Goal: Complete application form

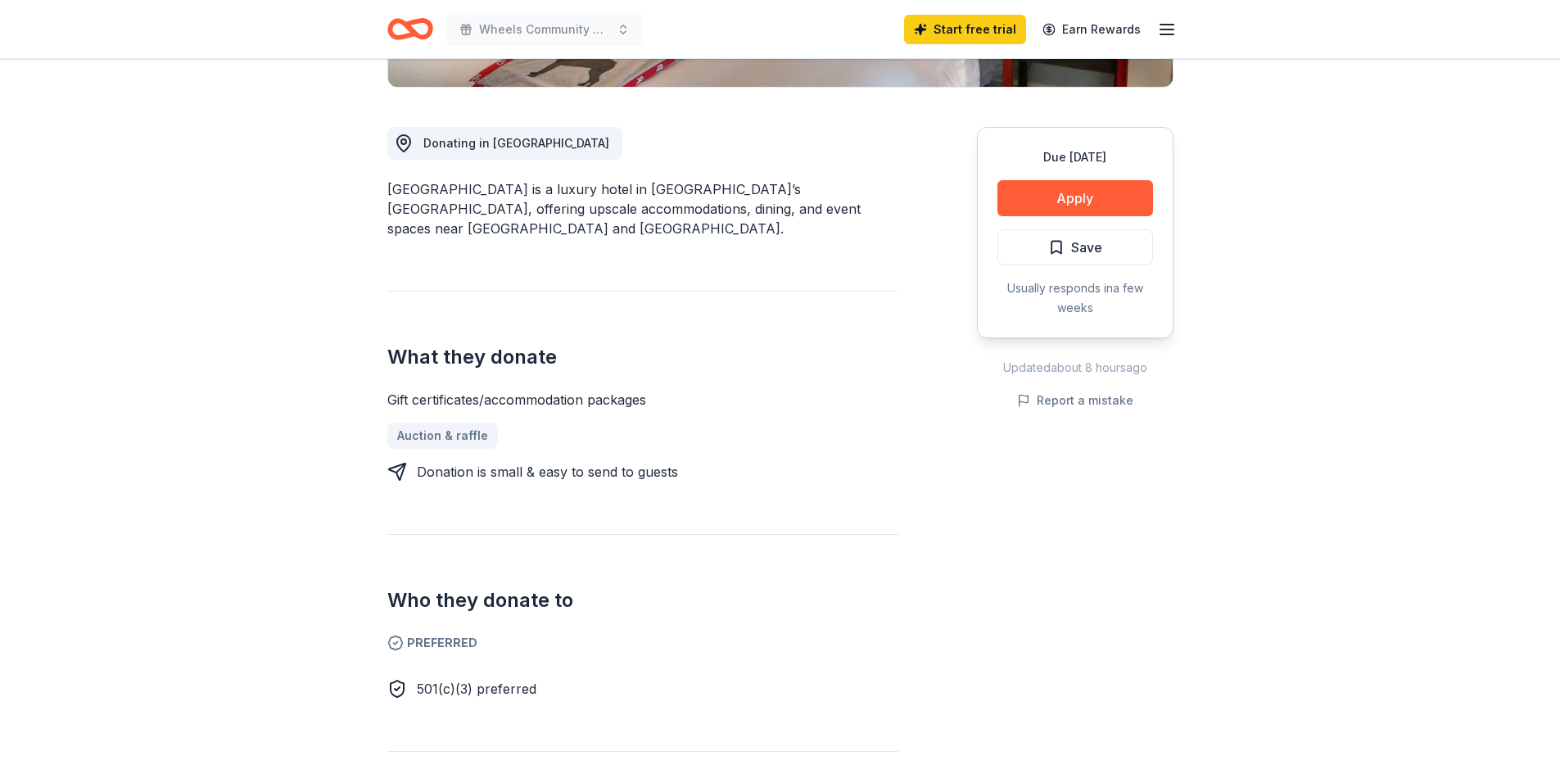
scroll to position [409, 0]
click at [1088, 183] on button "Apply" at bounding box center [1075, 199] width 156 height 36
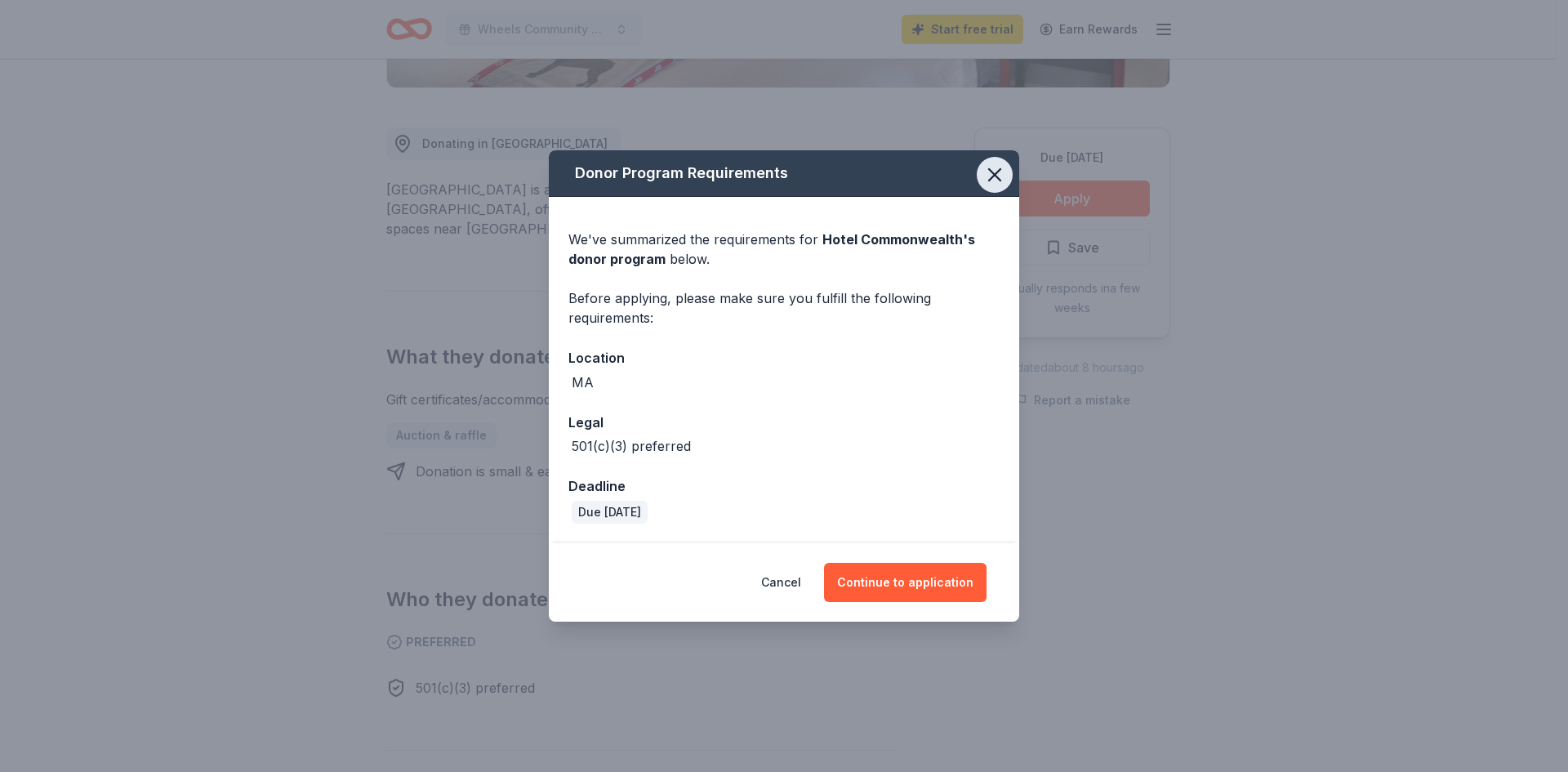
click at [989, 167] on icon "button" at bounding box center [994, 175] width 23 height 23
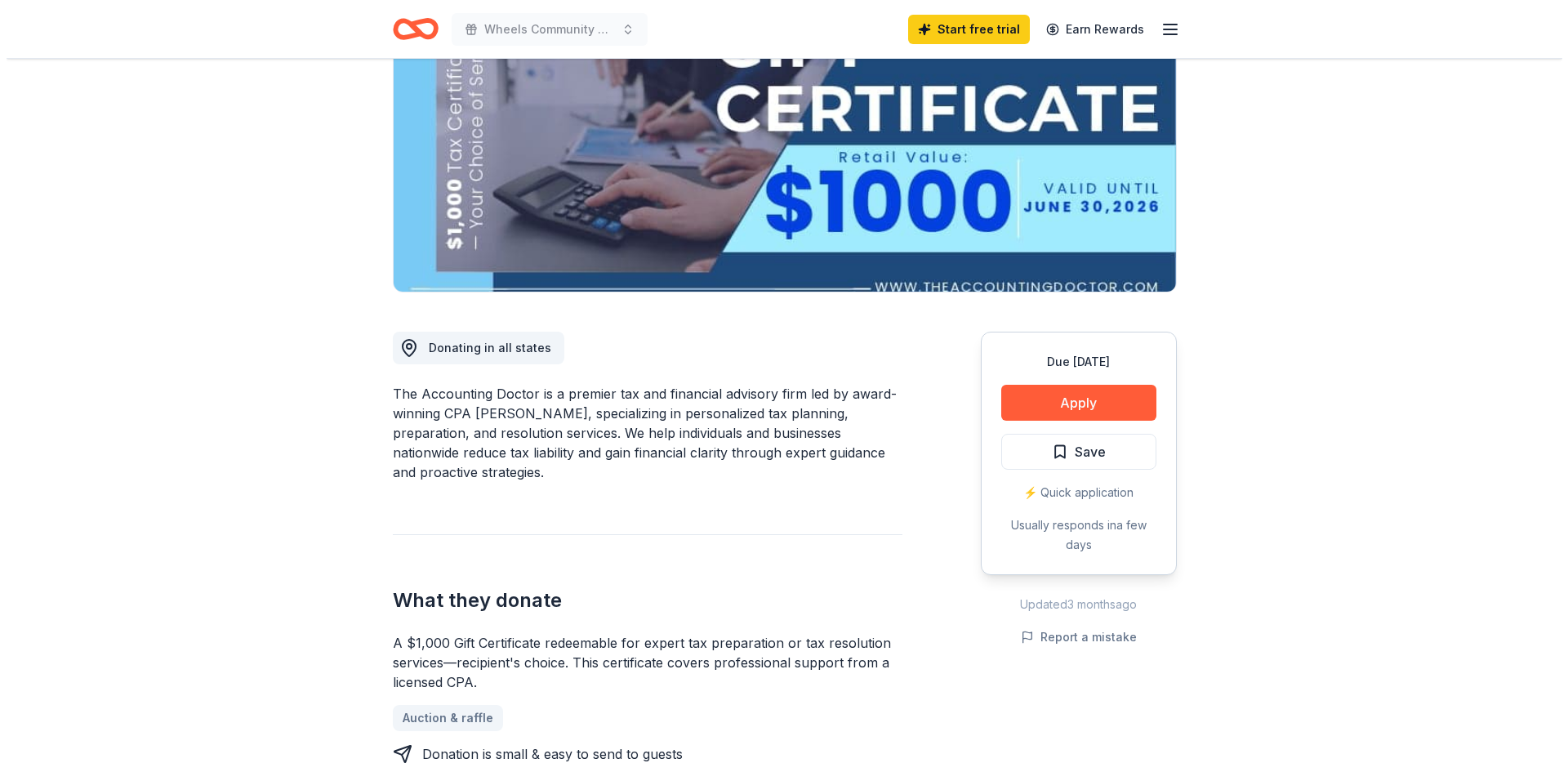
scroll to position [245, 0]
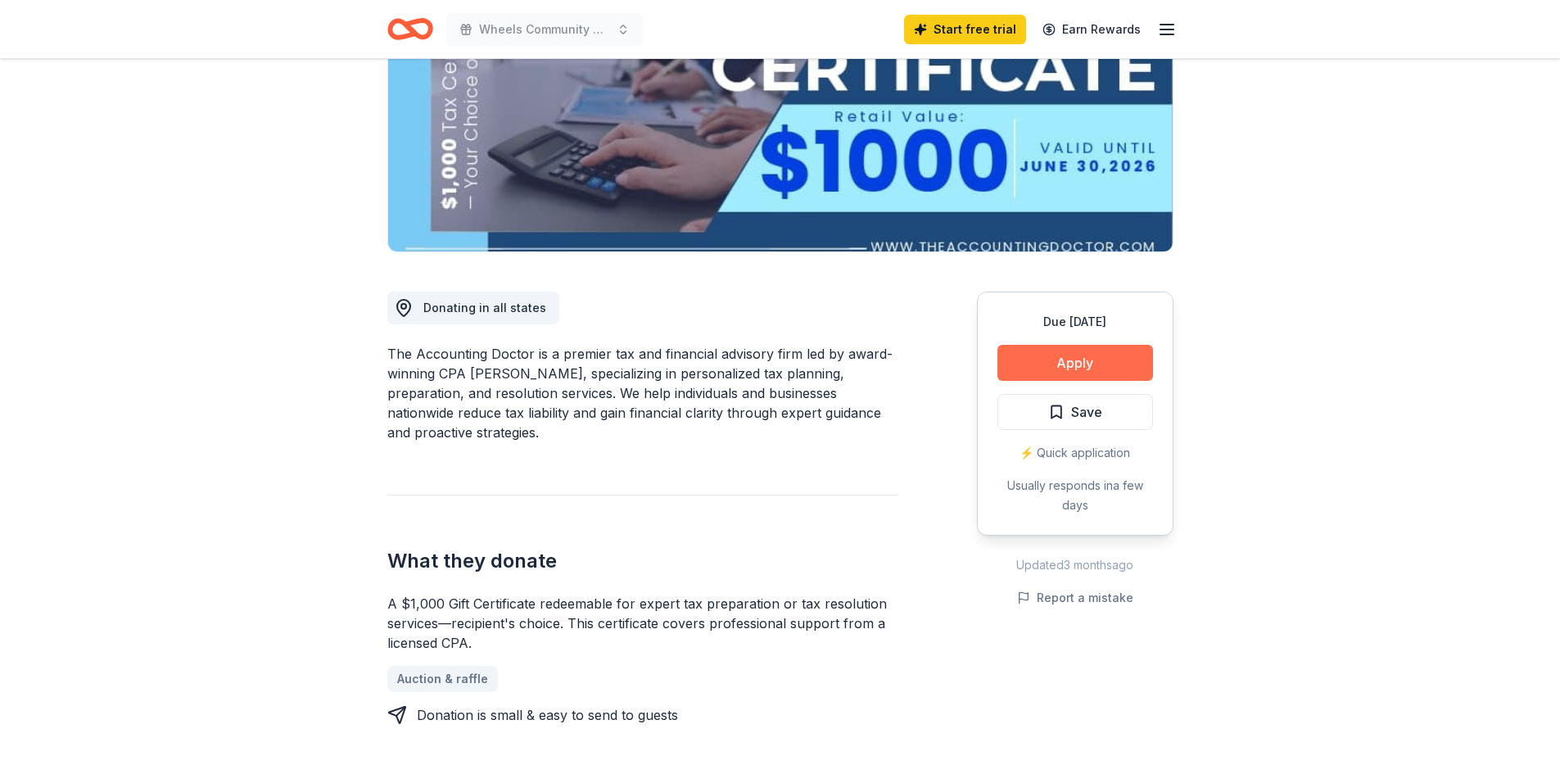
click at [1116, 360] on button "Apply" at bounding box center [1075, 363] width 156 height 36
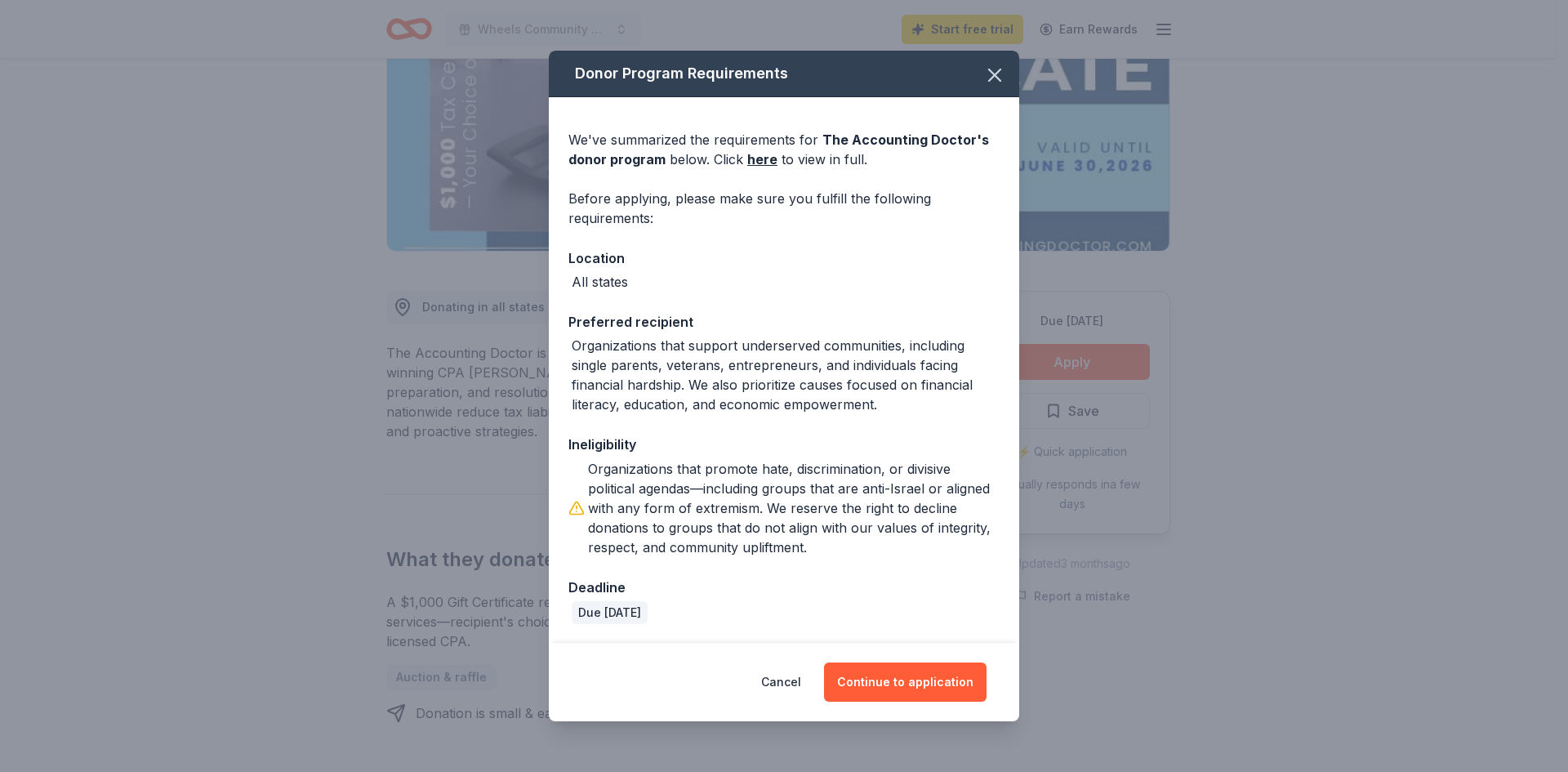
scroll to position [1, 0]
click at [911, 676] on button "Continue to application" at bounding box center [905, 681] width 163 height 39
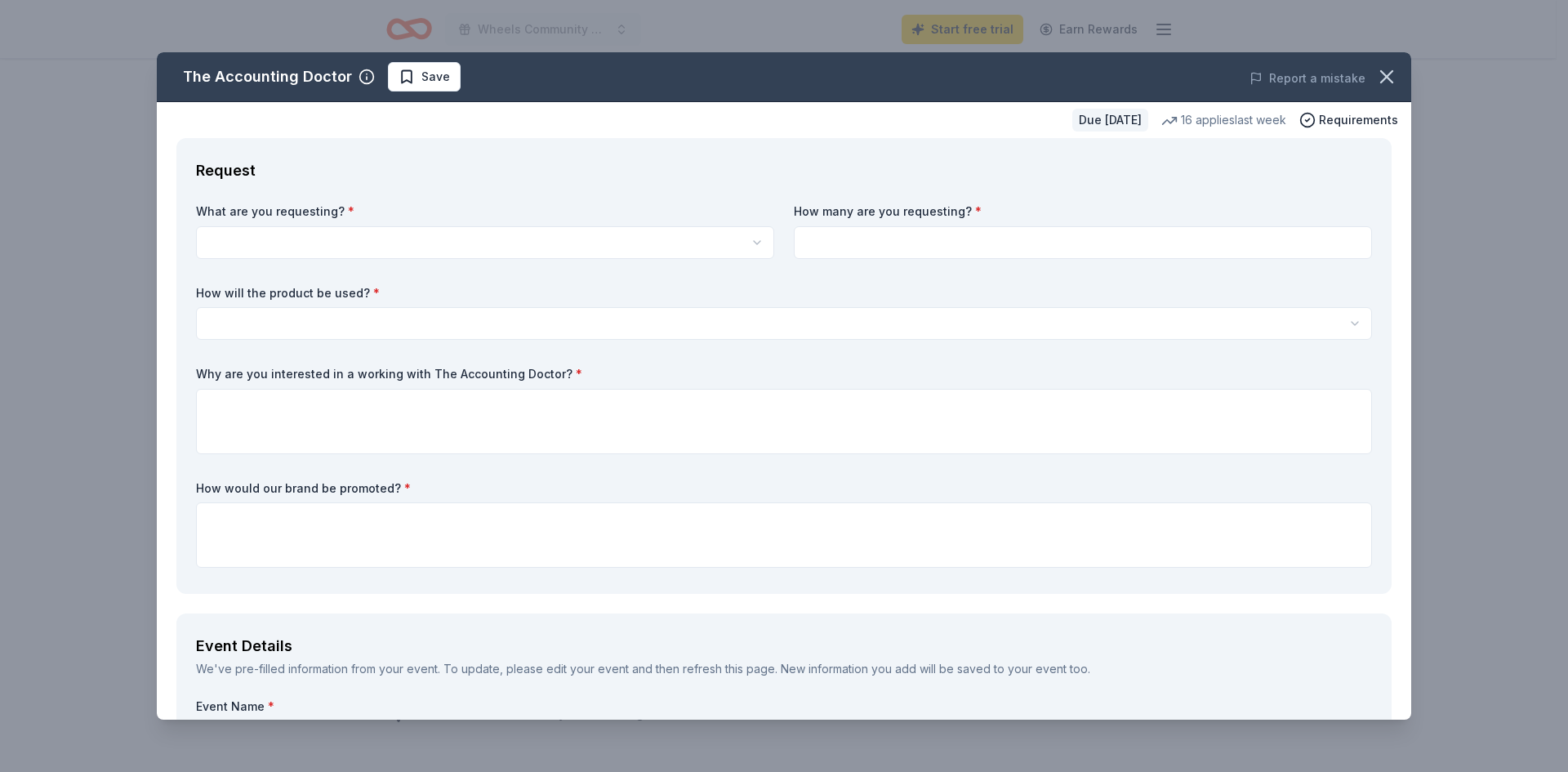
click at [532, 242] on html "Wheels Community Breakfast Start free trial Earn Rewards Due in 158 days Share …" at bounding box center [784, 141] width 1568 height 772
select select "A $1,000 Gift Certificate redeemable for expert tax preparation or tax resoluti…"
click at [883, 236] on input at bounding box center [1083, 242] width 579 height 33
type input "1"
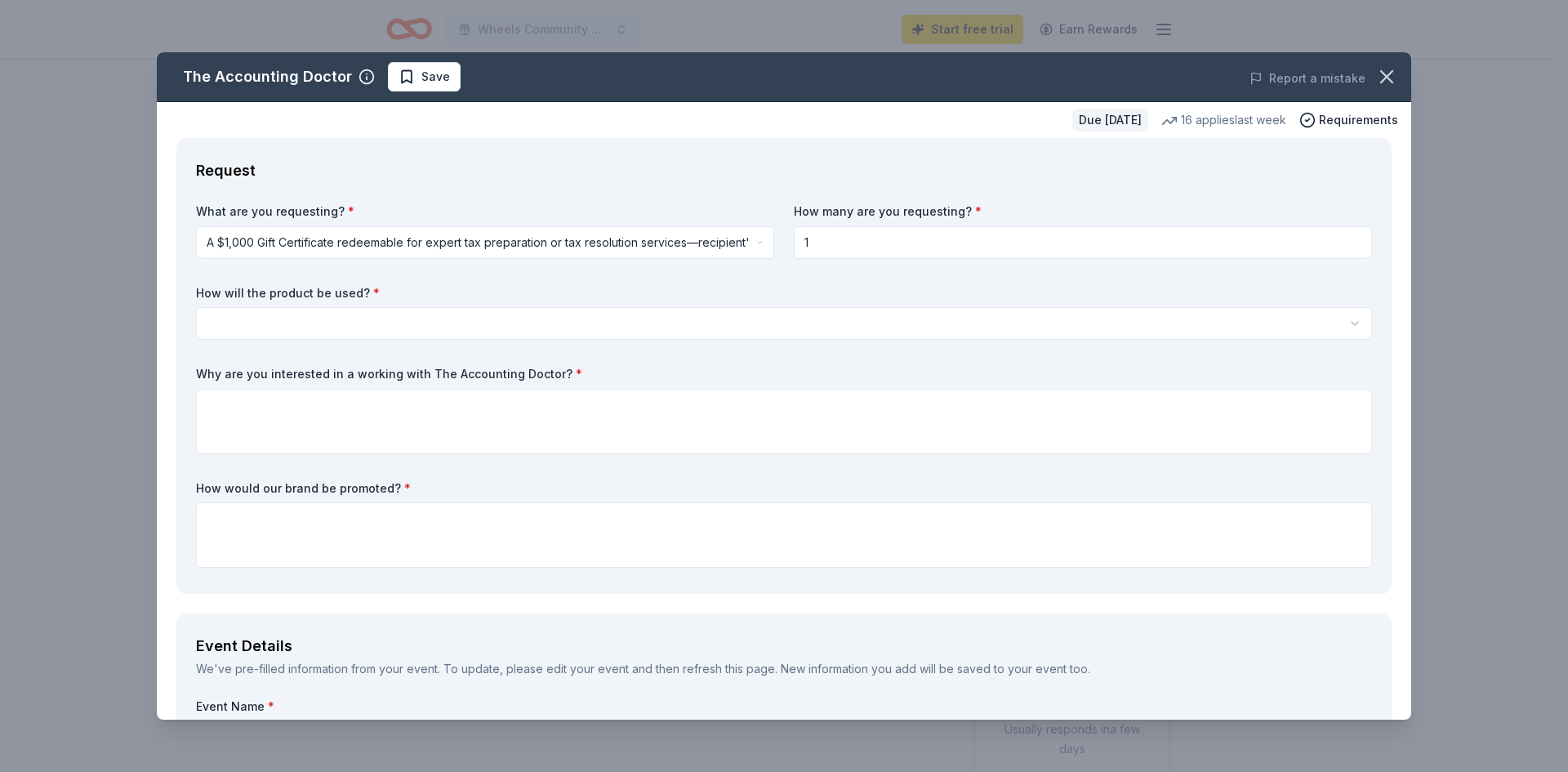
click at [522, 317] on html "Wheels Community Breakfast Start free trial Earn Rewards Due in 158 days Share …" at bounding box center [784, 386] width 1568 height 772
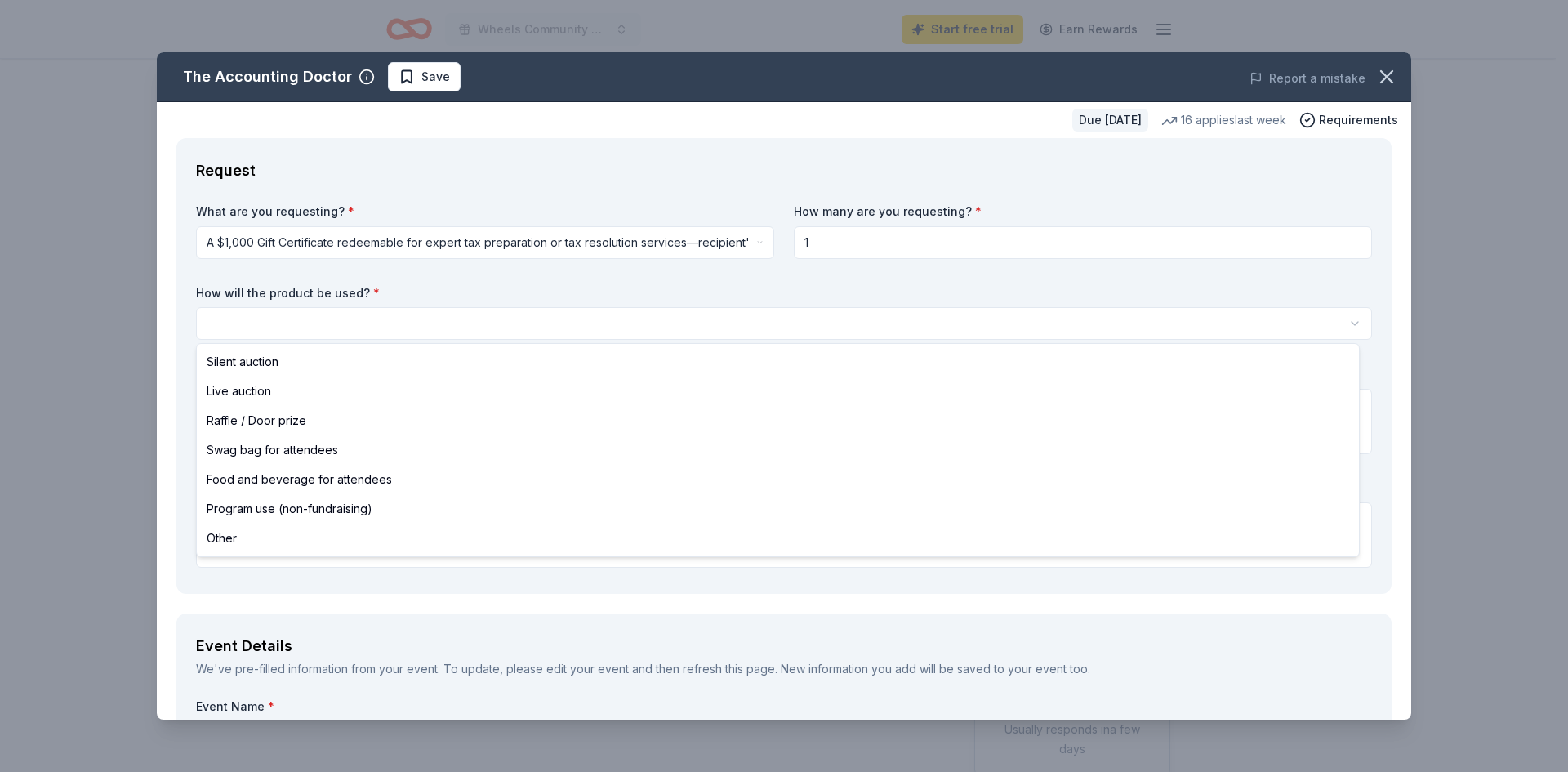
select select "raffleDoorPrize"
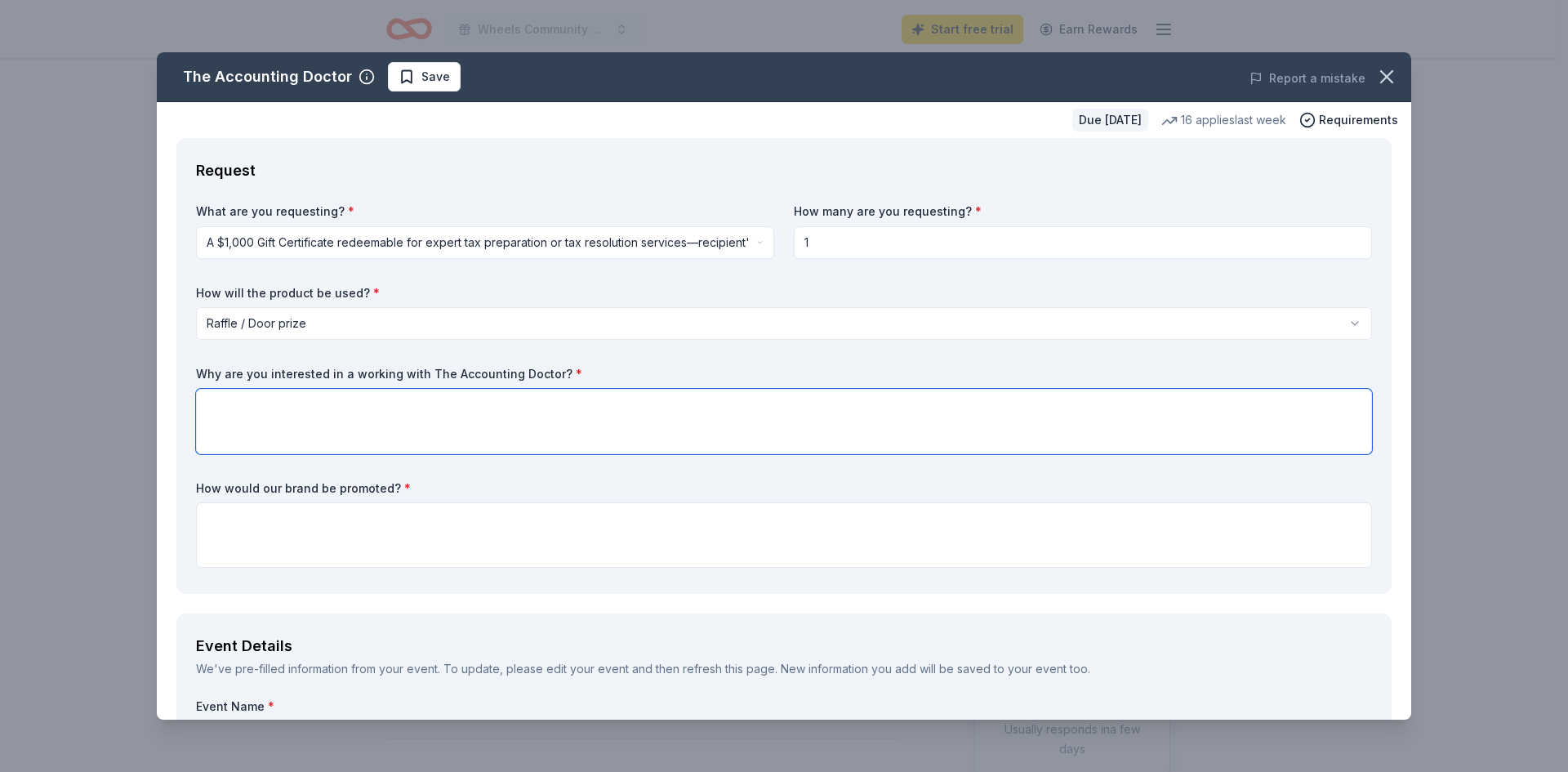
click at [403, 418] on textarea at bounding box center [784, 422] width 1176 height 66
type textarea "Yes"
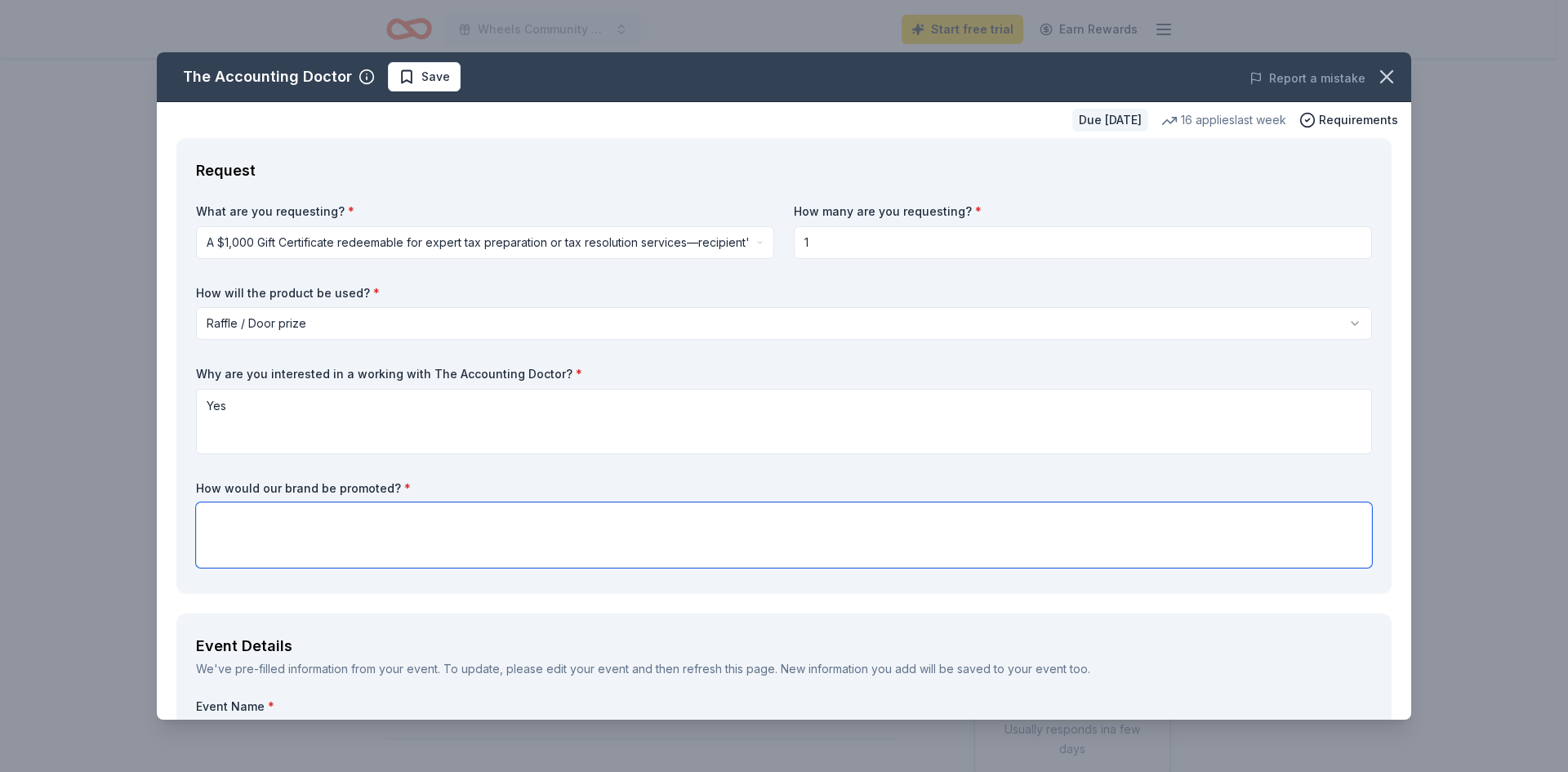
click at [288, 523] on textarea at bounding box center [784, 536] width 1176 height 66
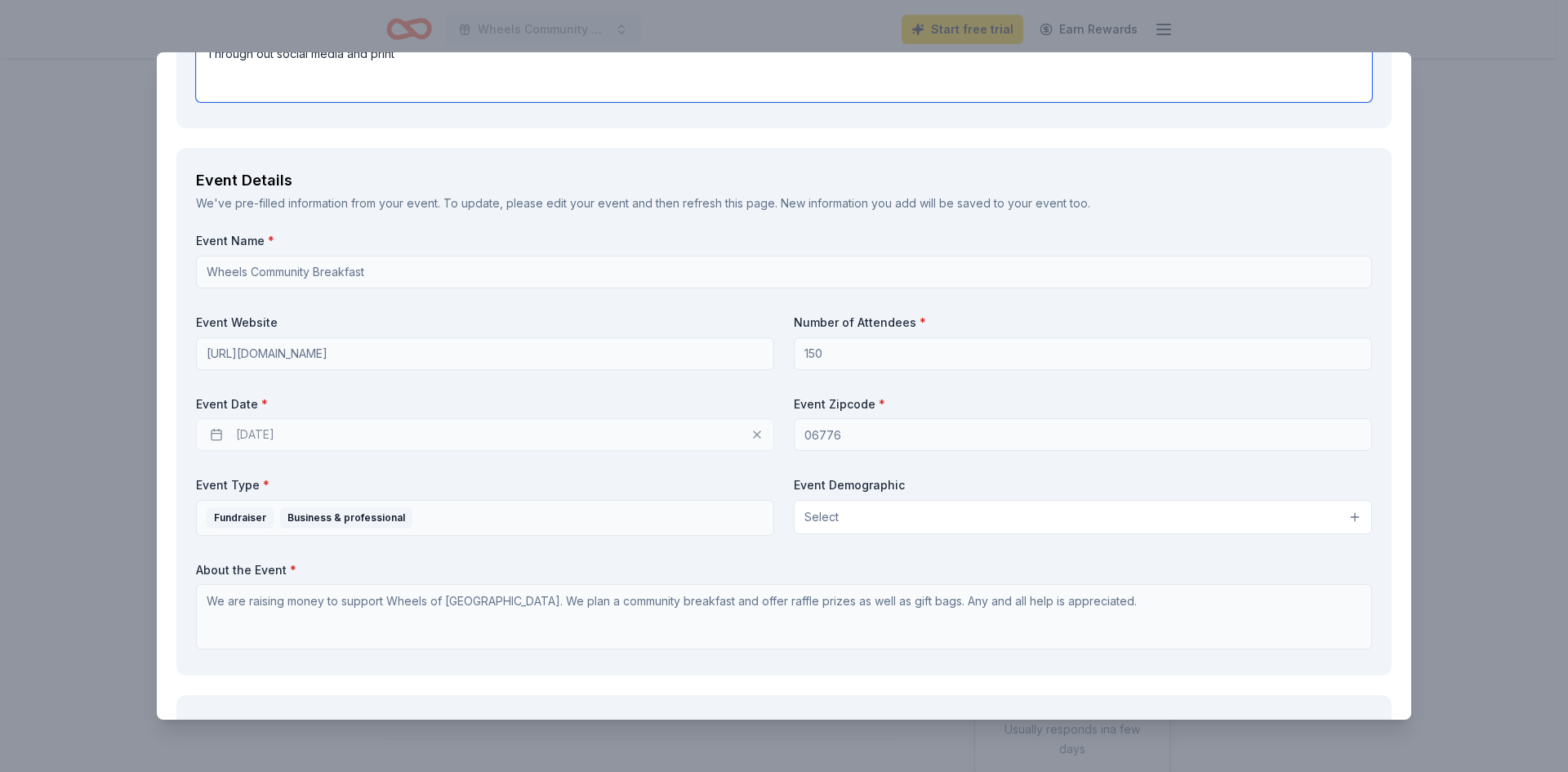
scroll to position [572, 0]
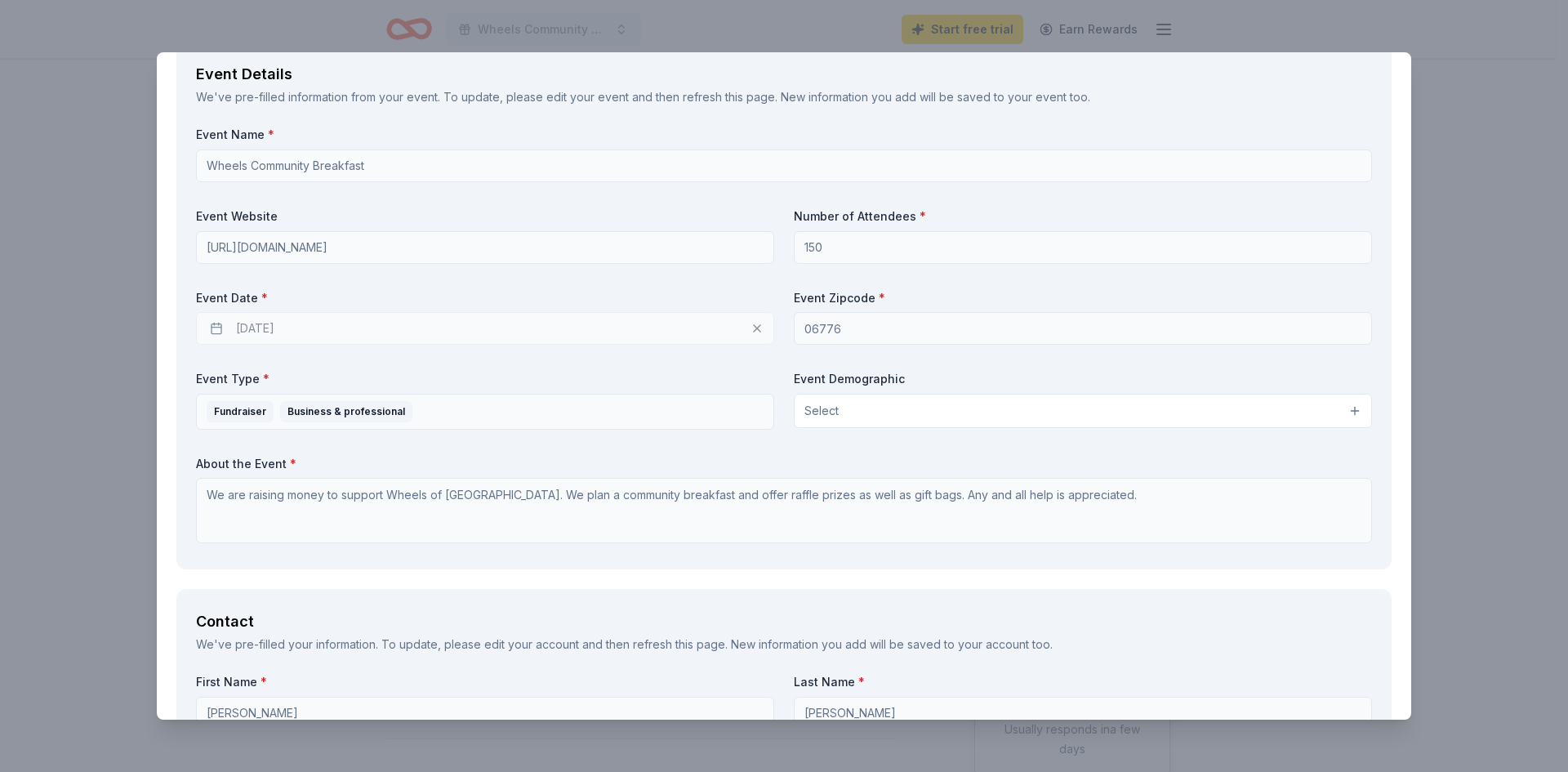
type textarea "Through out social media and print"
click at [940, 414] on button "Select" at bounding box center [1083, 411] width 579 height 34
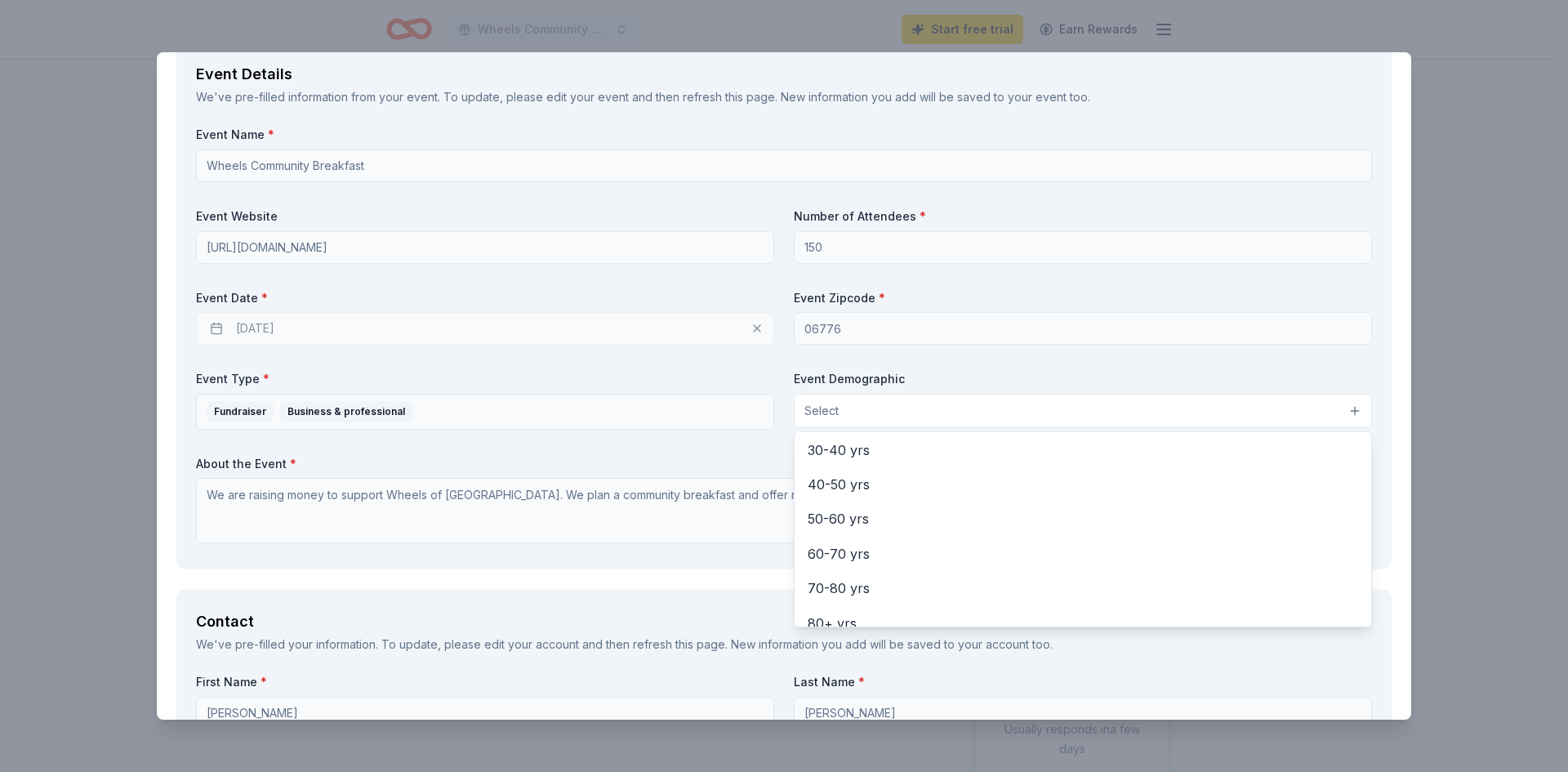
scroll to position [0, 0]
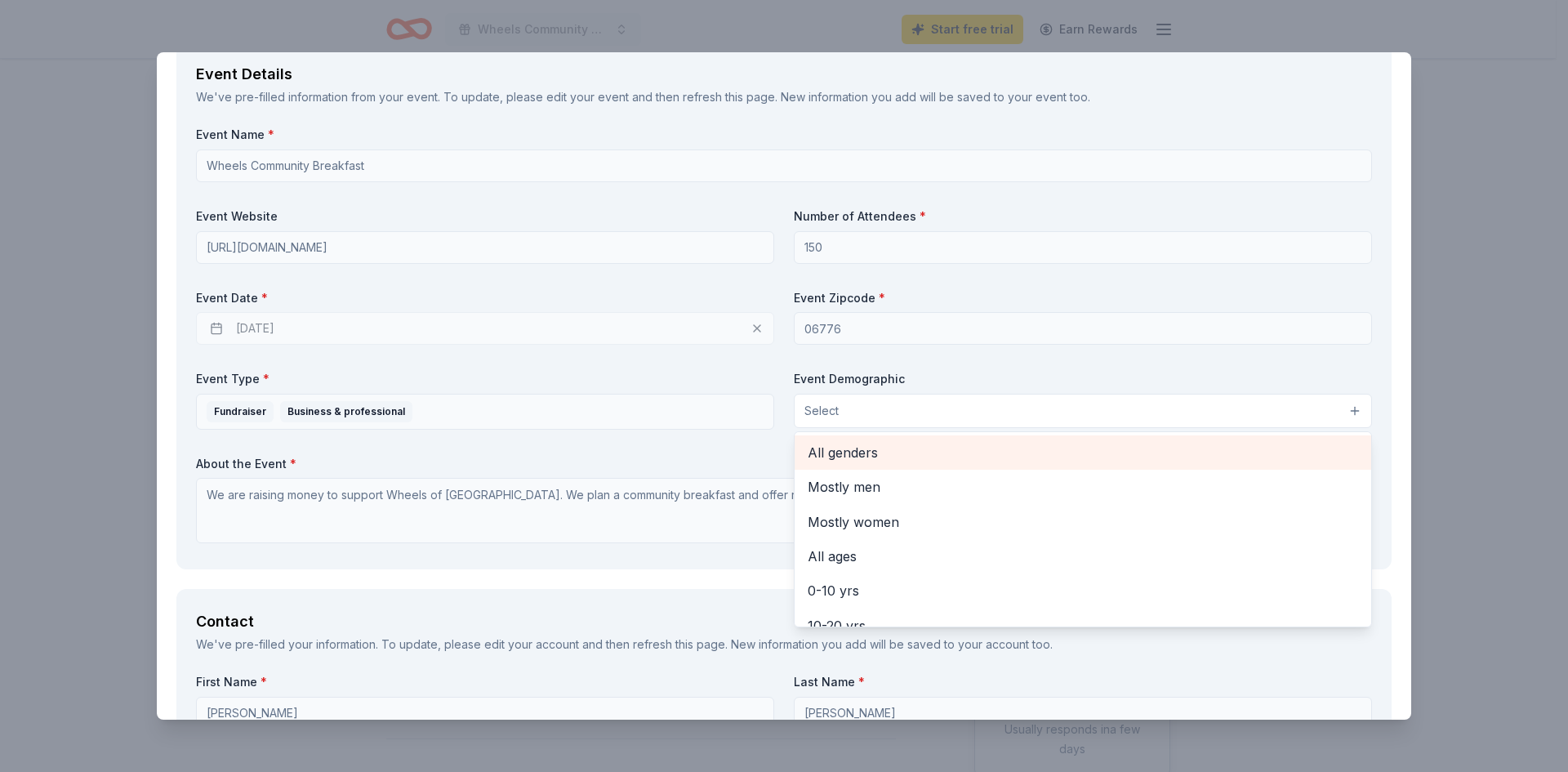
click at [895, 457] on span "All genders" at bounding box center [1083, 452] width 551 height 21
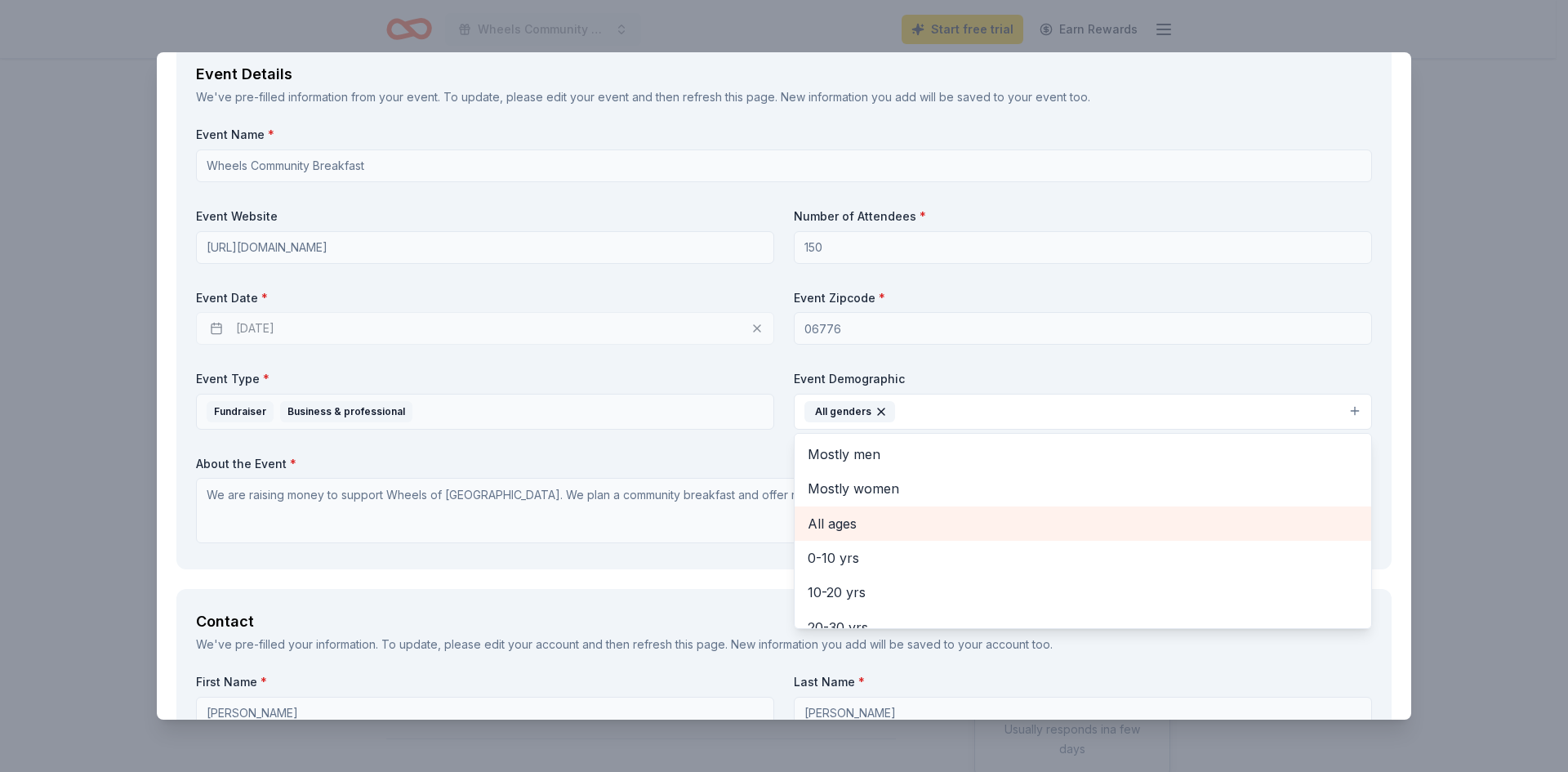
click at [863, 523] on span "All ages" at bounding box center [1083, 523] width 551 height 21
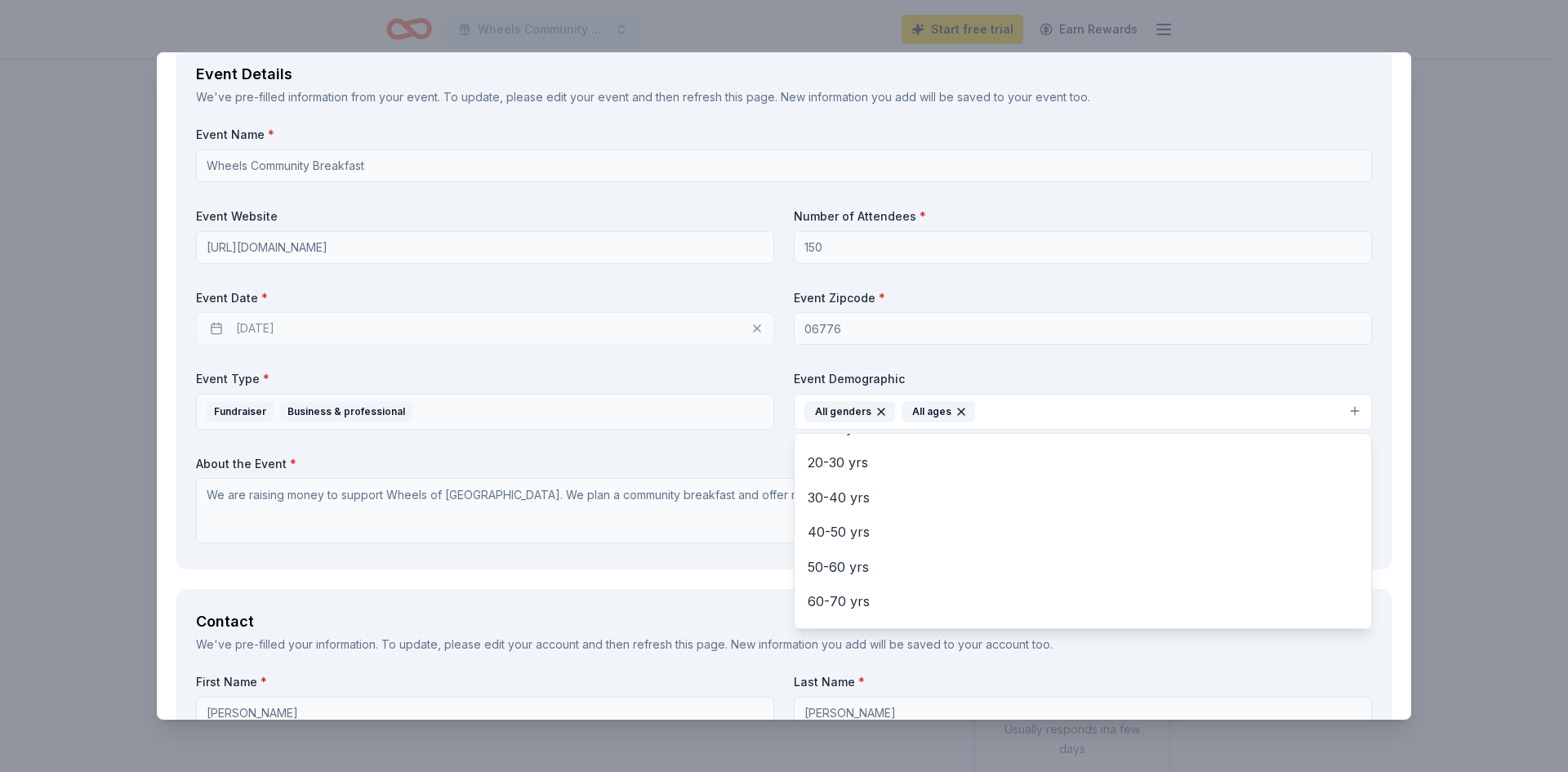
scroll to position [193, 0]
click at [369, 531] on div "Event Name * Wheels Community Breakfast Event Website https://www.wheelsofnewmi…" at bounding box center [784, 338] width 1176 height 423
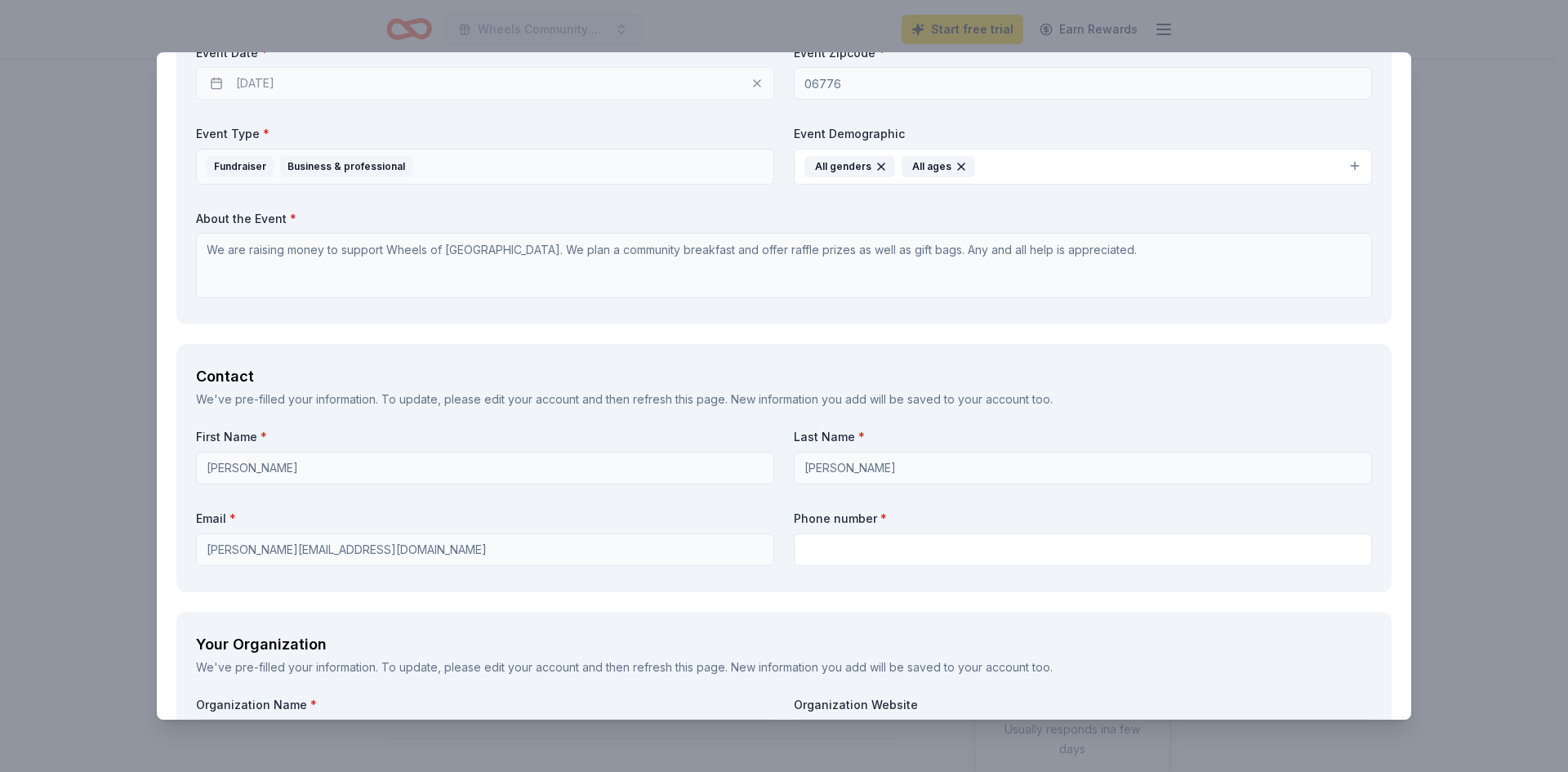
scroll to position [899, 0]
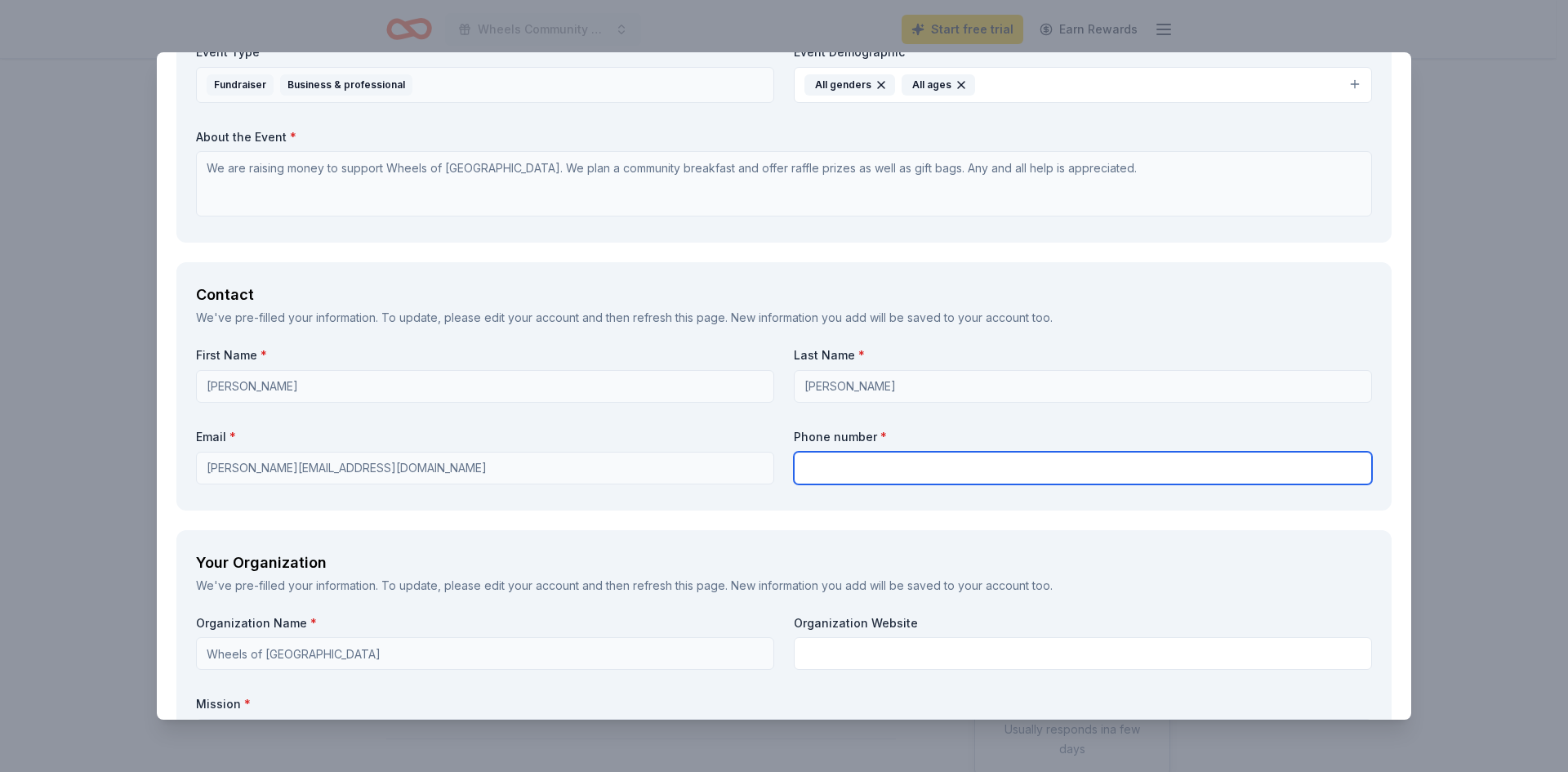
click at [822, 476] on input "text" at bounding box center [1083, 468] width 579 height 33
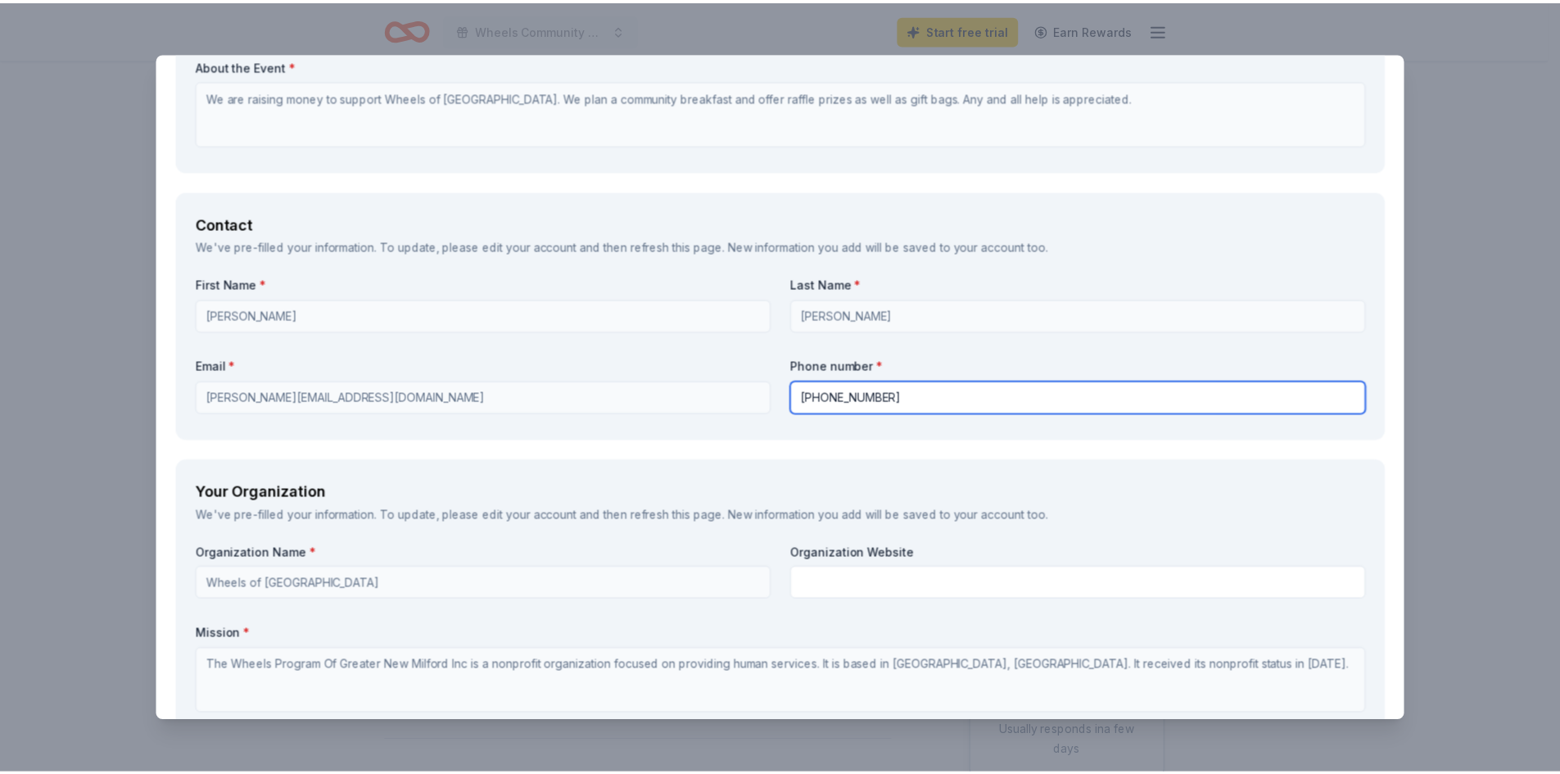
scroll to position [766, 0]
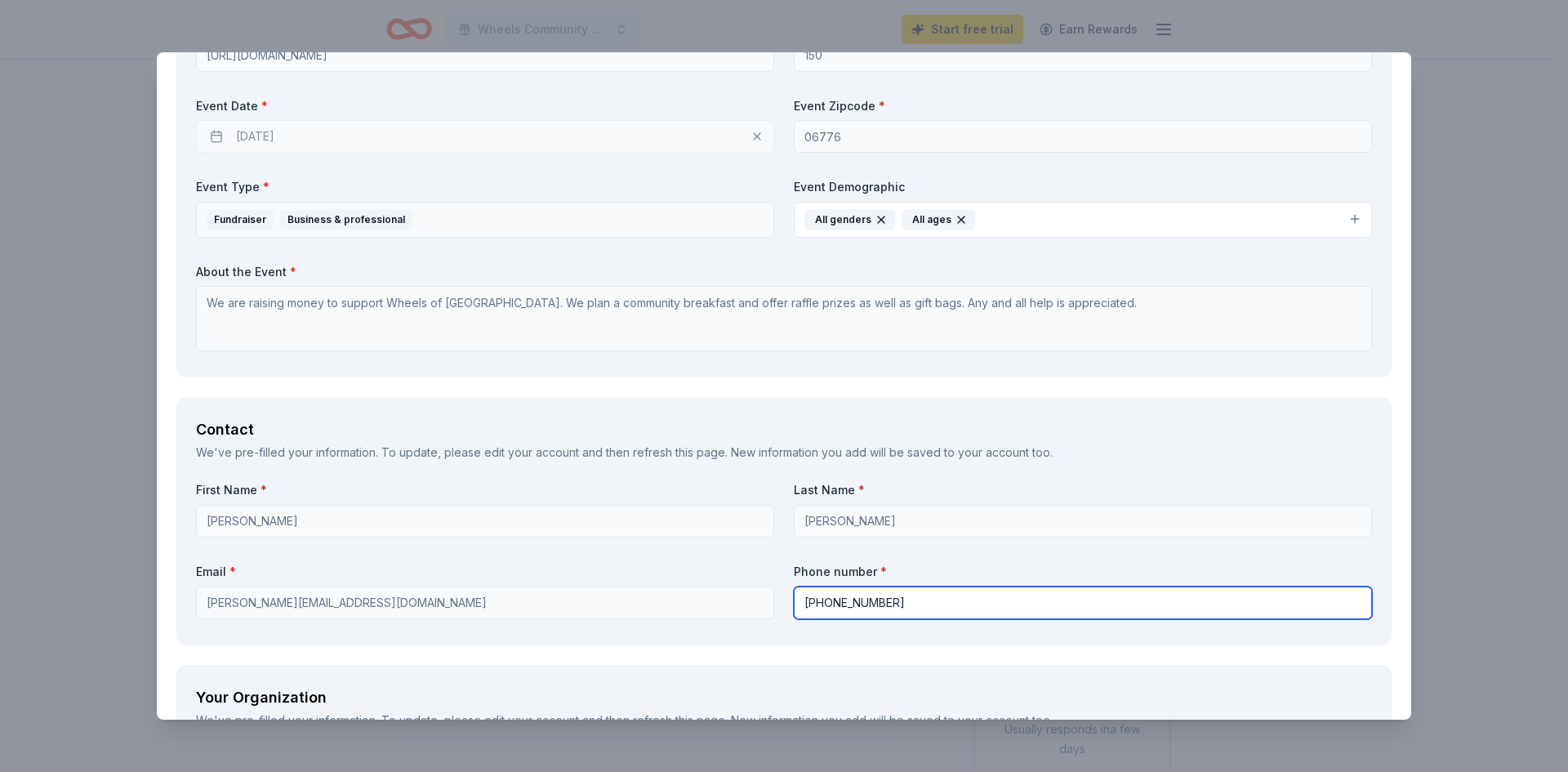
type input "860-354-6012"
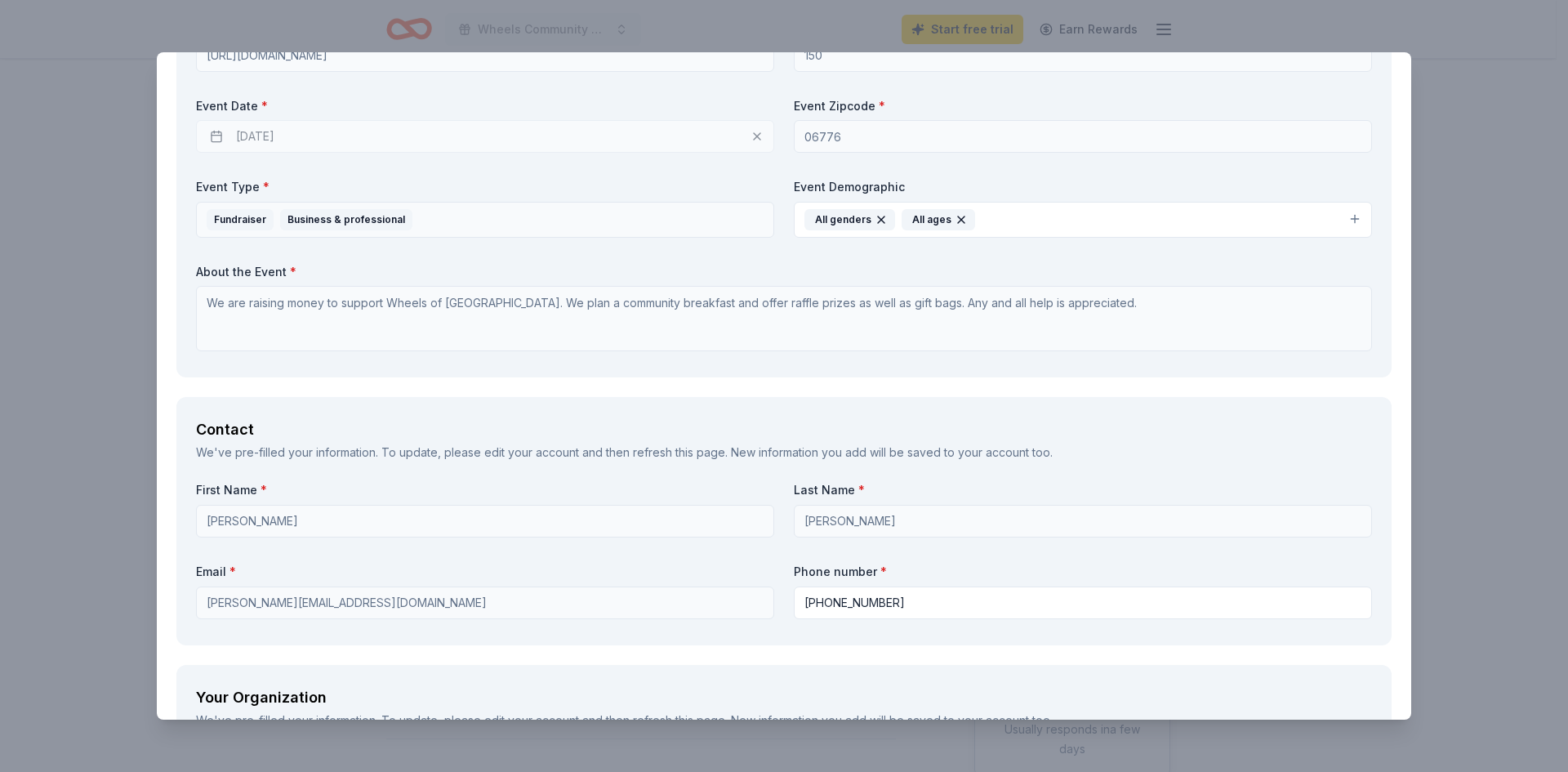
click at [1488, 156] on div "The Accounting Doctor Save Report a mistake Due in 158 days 16 applies last wee…" at bounding box center [784, 386] width 1568 height 772
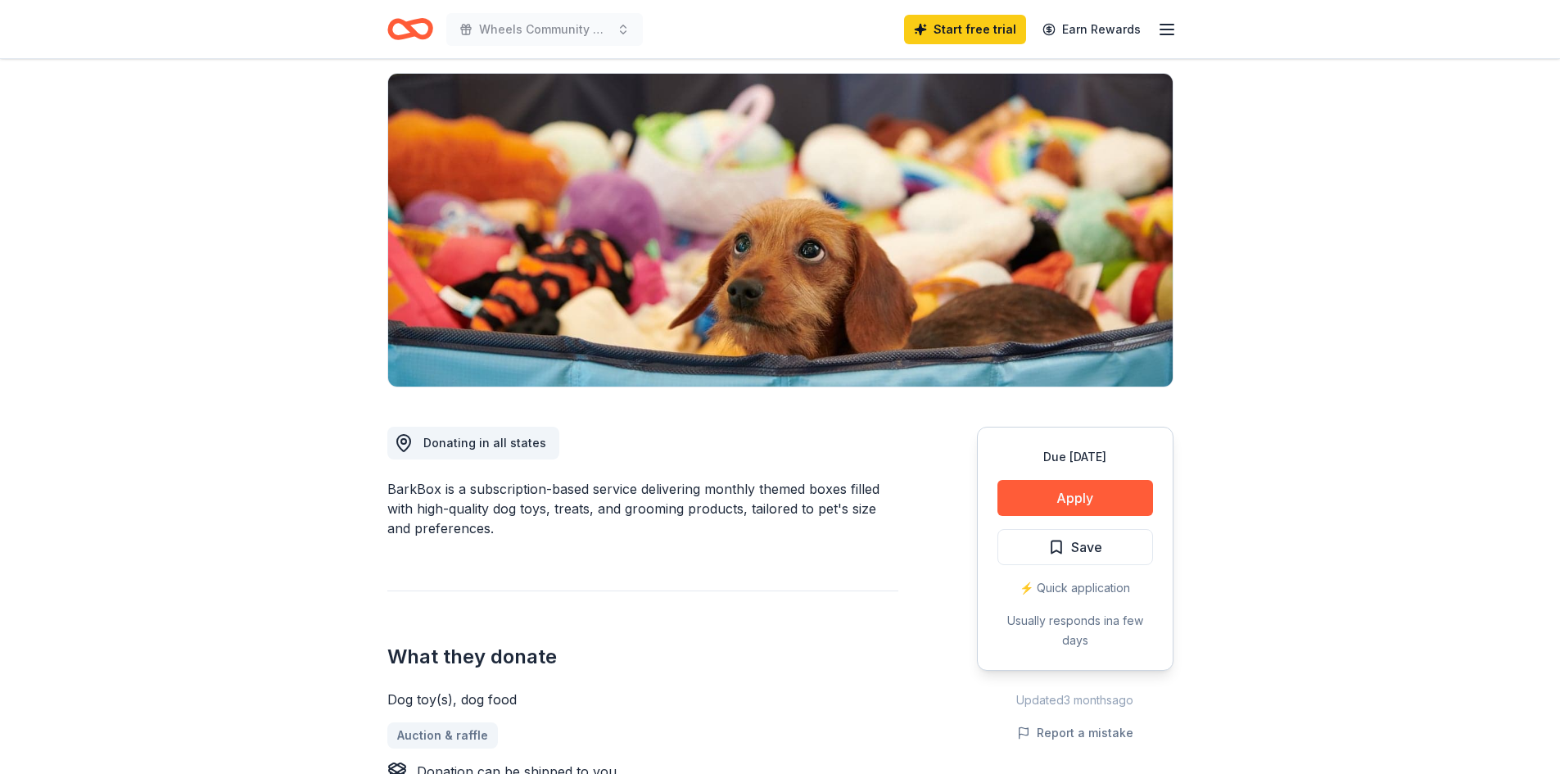
scroll to position [246, 0]
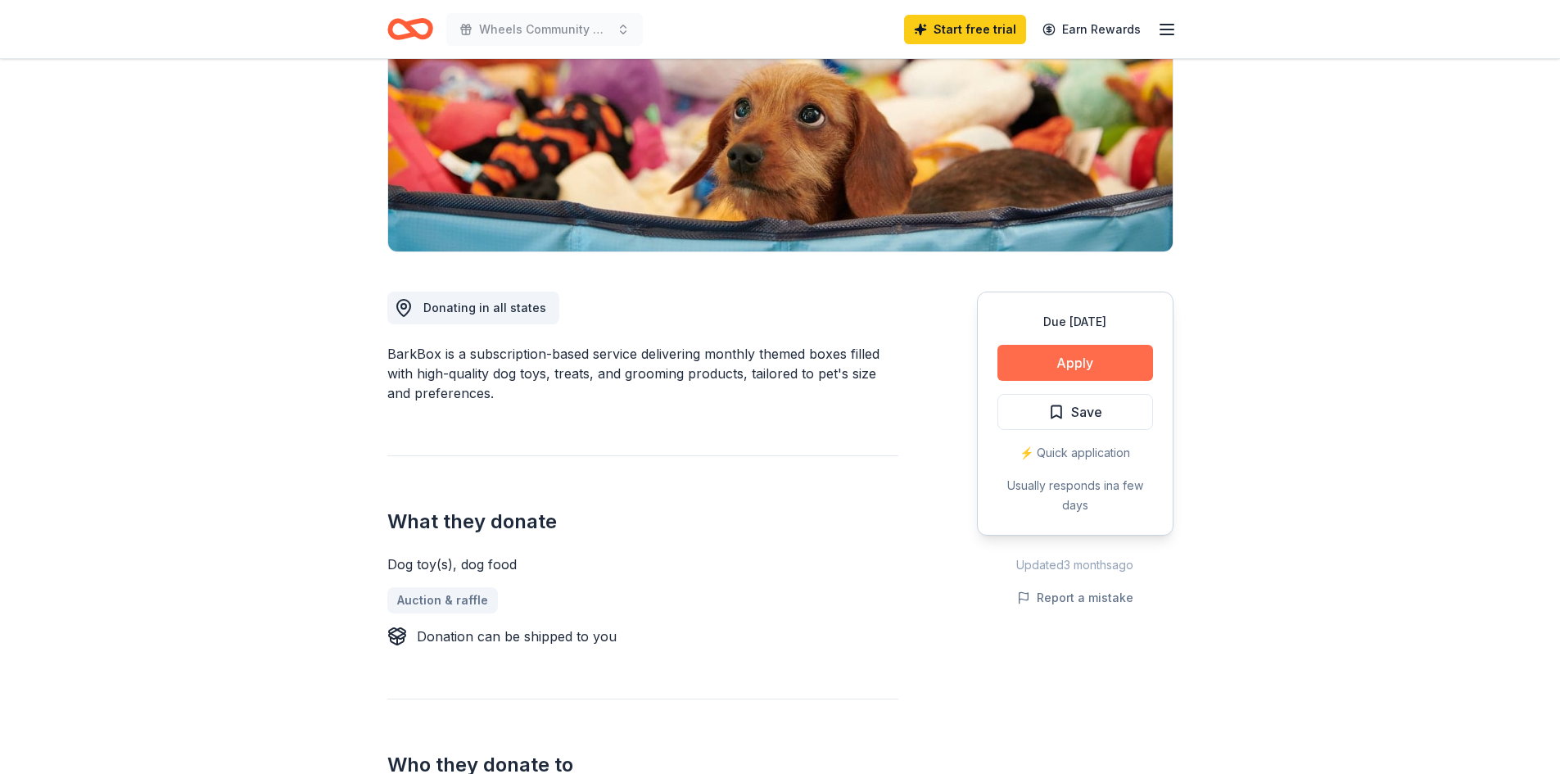
click at [1072, 367] on button "Apply" at bounding box center [1075, 363] width 156 height 36
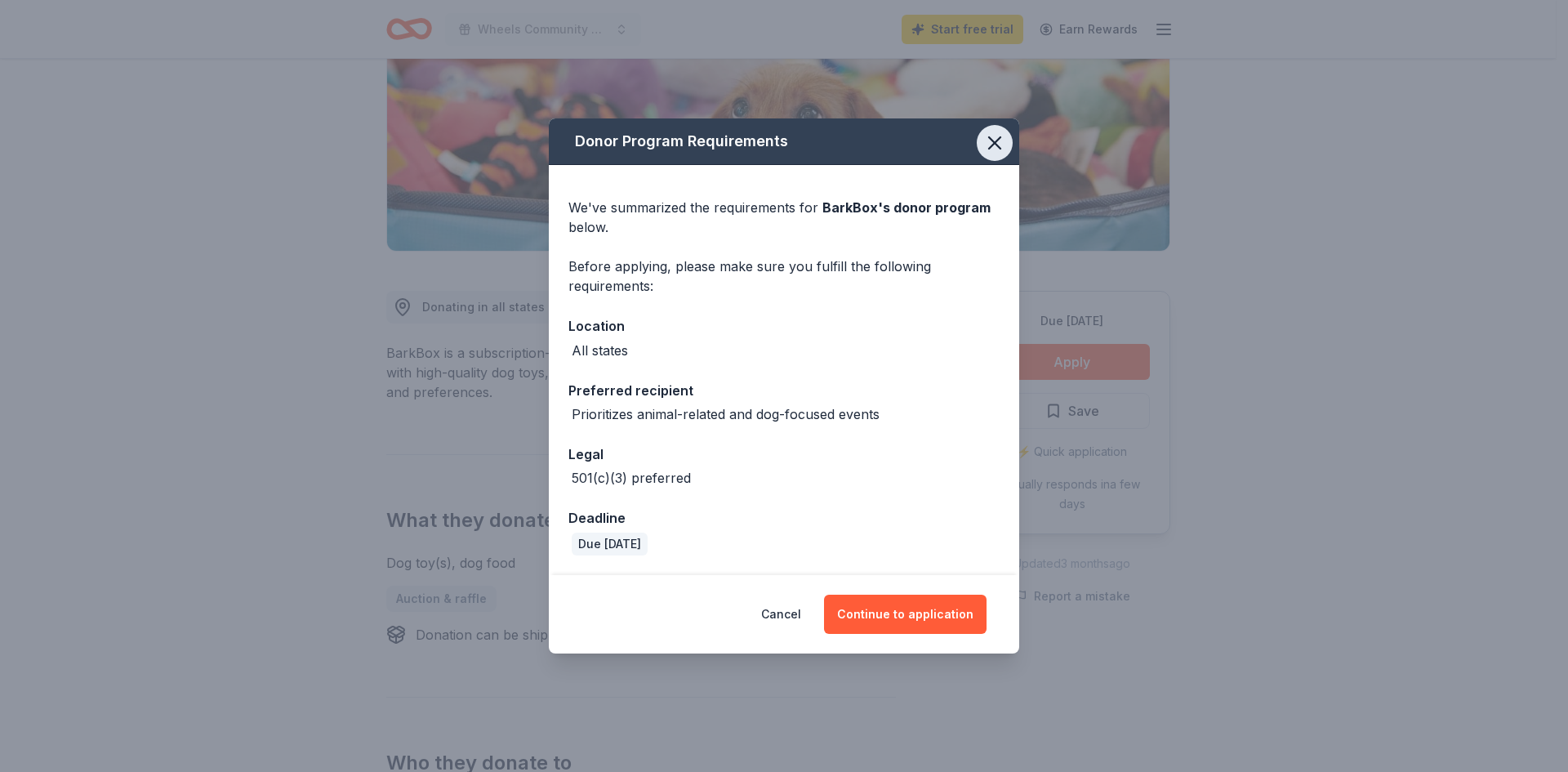
click at [999, 135] on icon "button" at bounding box center [994, 143] width 23 height 23
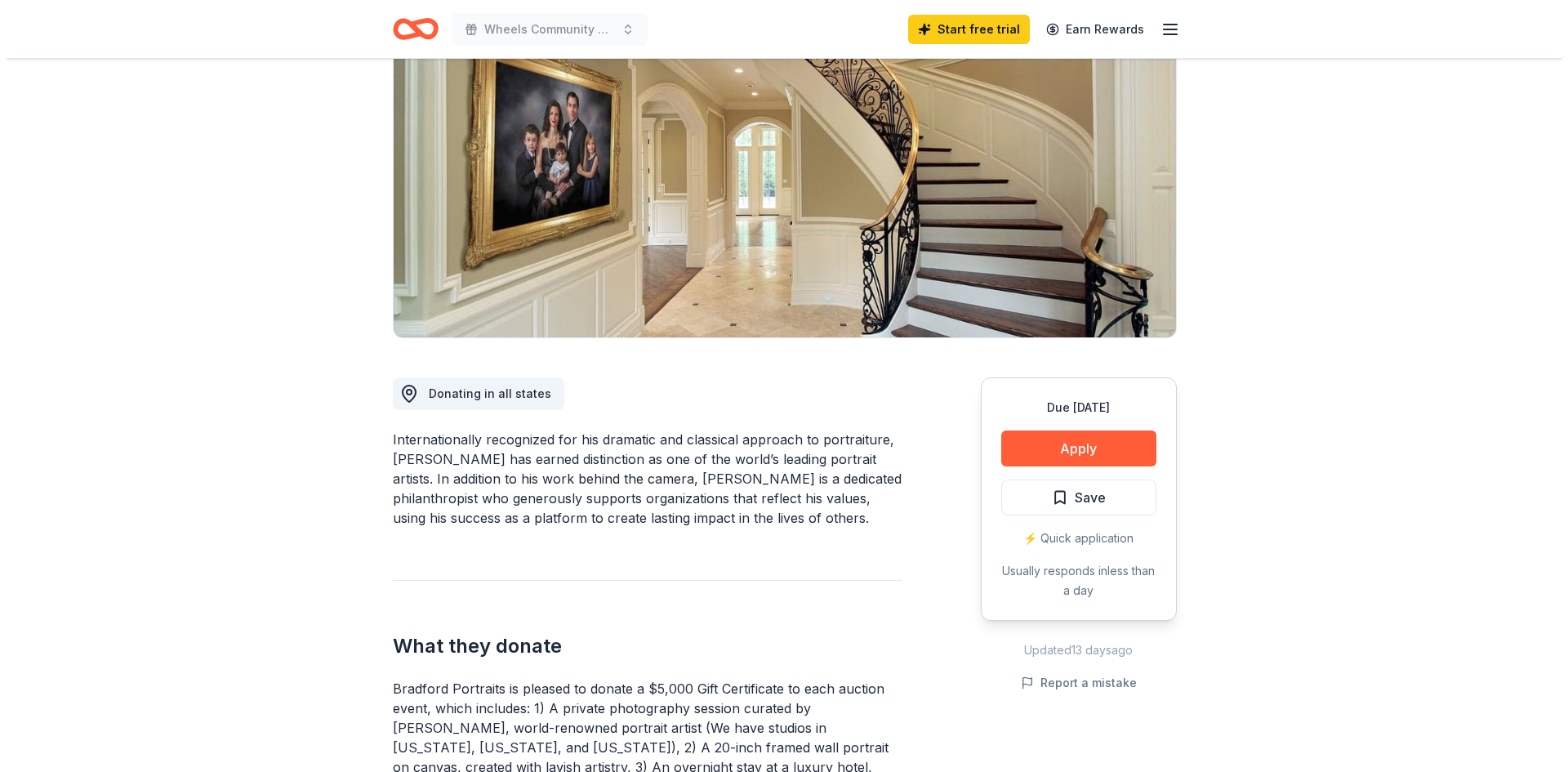
scroll to position [82, 0]
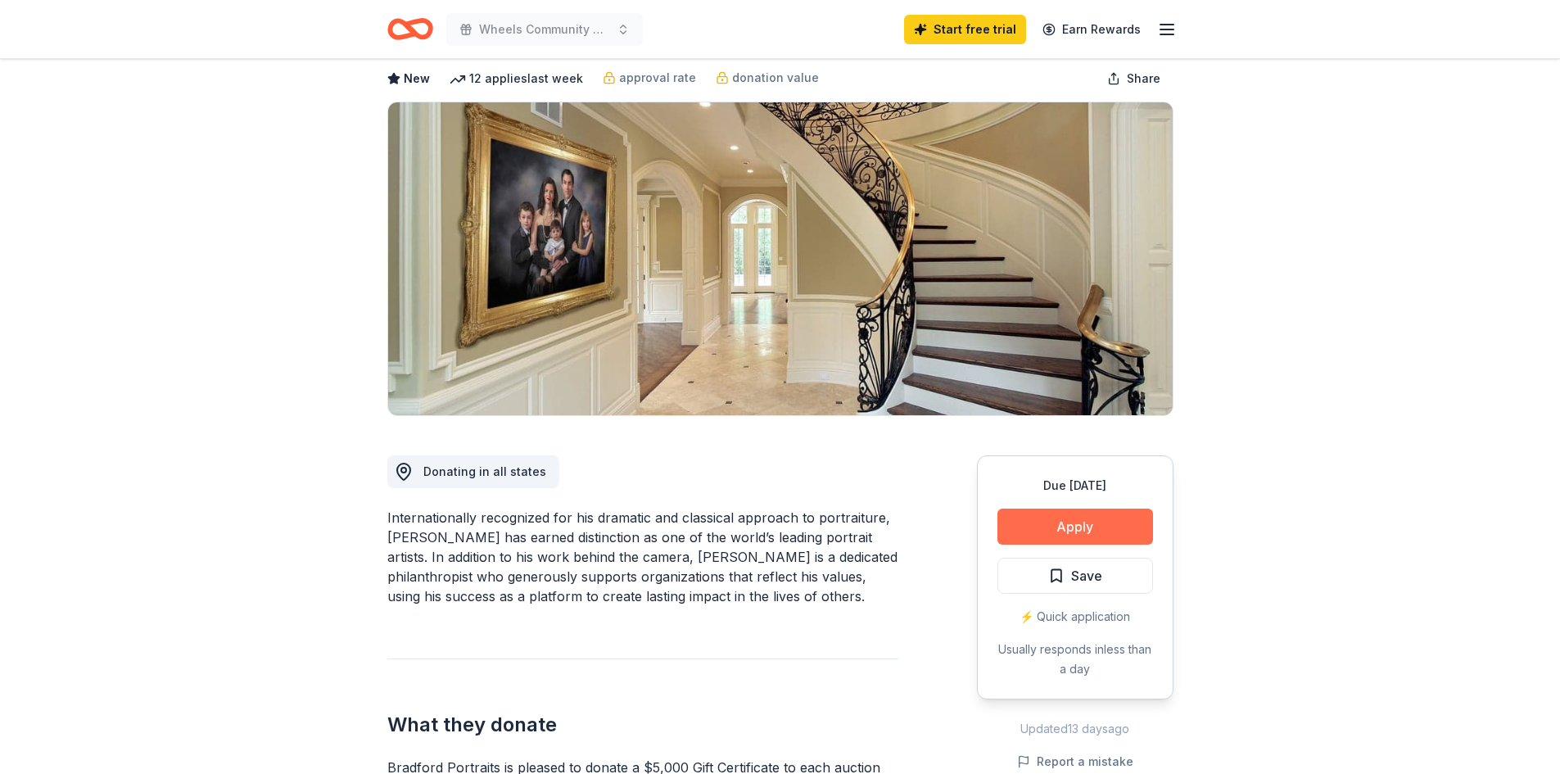
click at [1091, 525] on button "Apply" at bounding box center [1075, 526] width 156 height 36
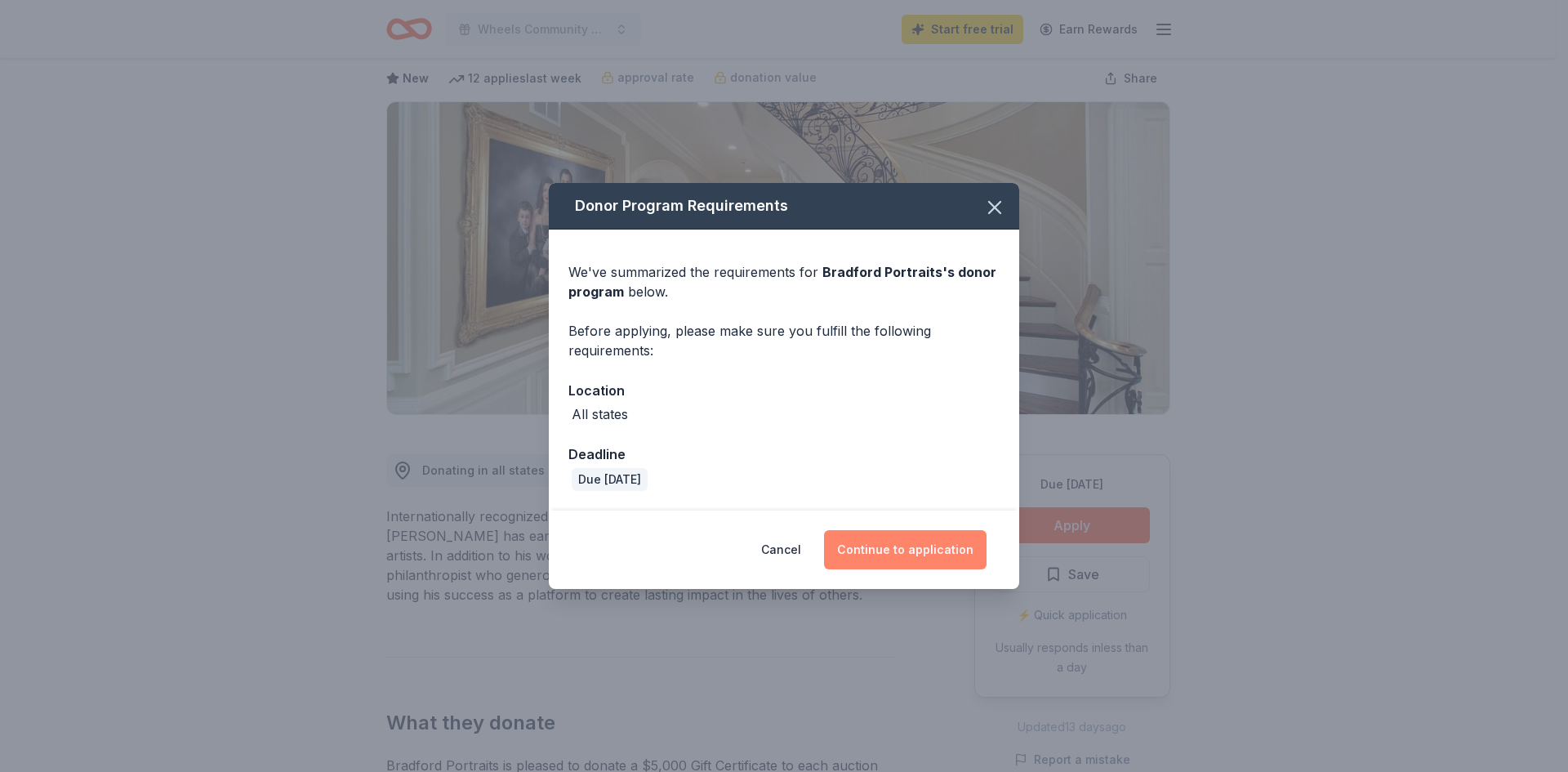
click at [902, 544] on button "Continue to application" at bounding box center [905, 549] width 163 height 39
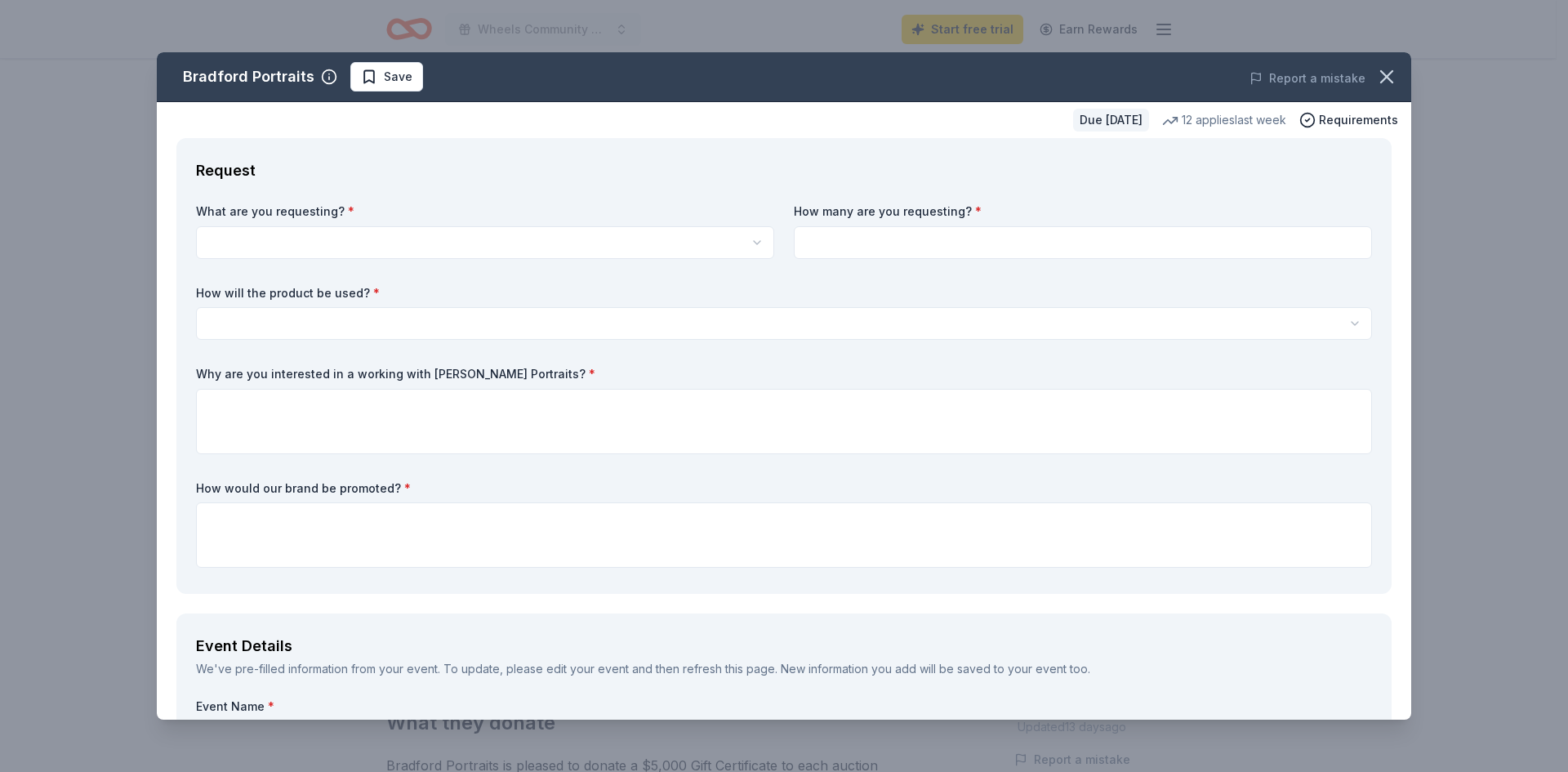
click at [462, 246] on html "Wheels Community Breakfast Start free trial Earn Rewards Due in 135 days Share …" at bounding box center [784, 304] width 1568 height 772
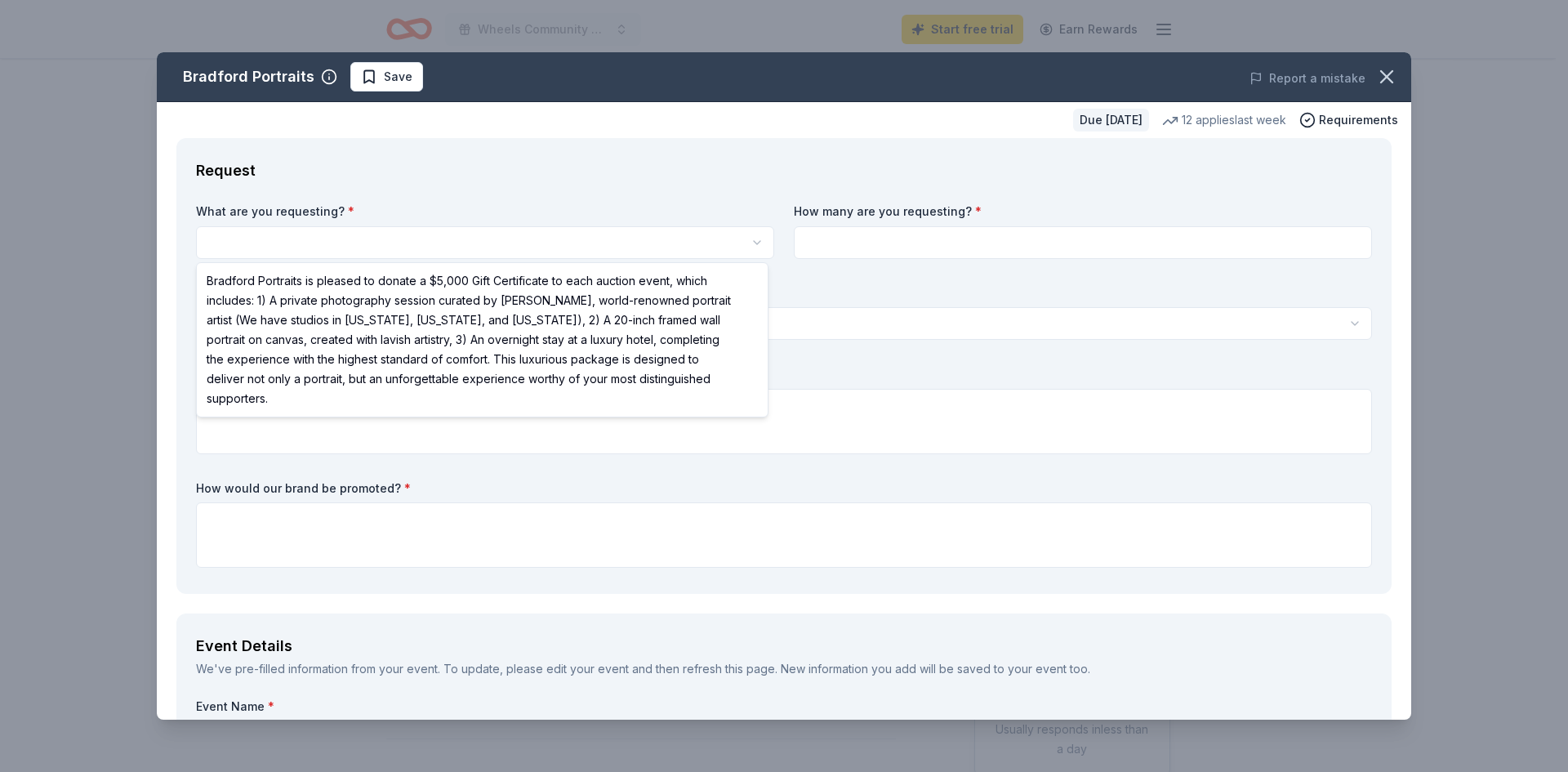
select select "Bradford Portraits is pleased to donate a $5,000 Gift Certificate to each aucti…"
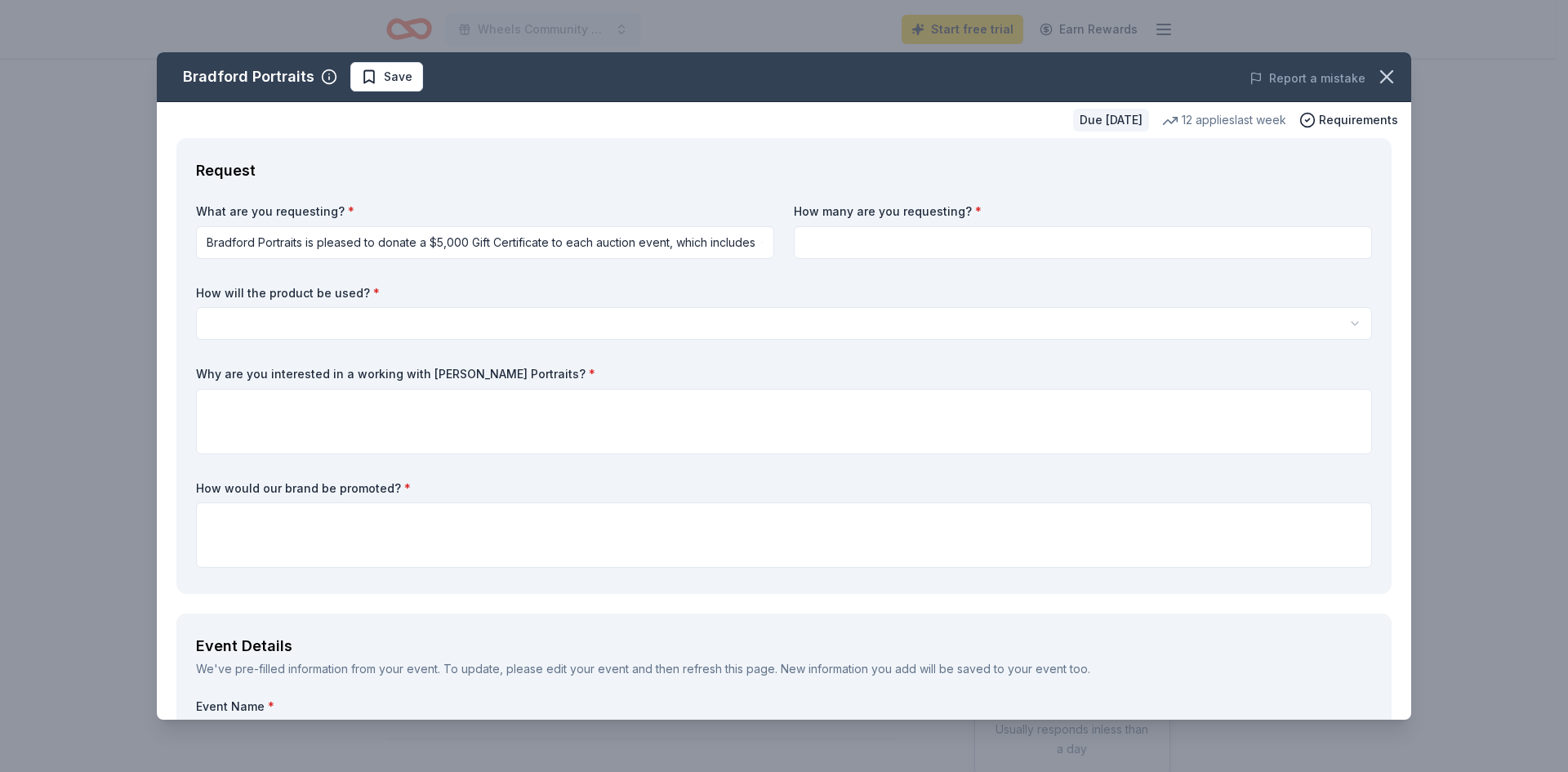
click at [967, 247] on input at bounding box center [1083, 242] width 579 height 33
type input "1"
click at [358, 316] on html "Wheels Community Breakfast Start free trial Earn Rewards Due in 135 days Share …" at bounding box center [784, 386] width 1568 height 772
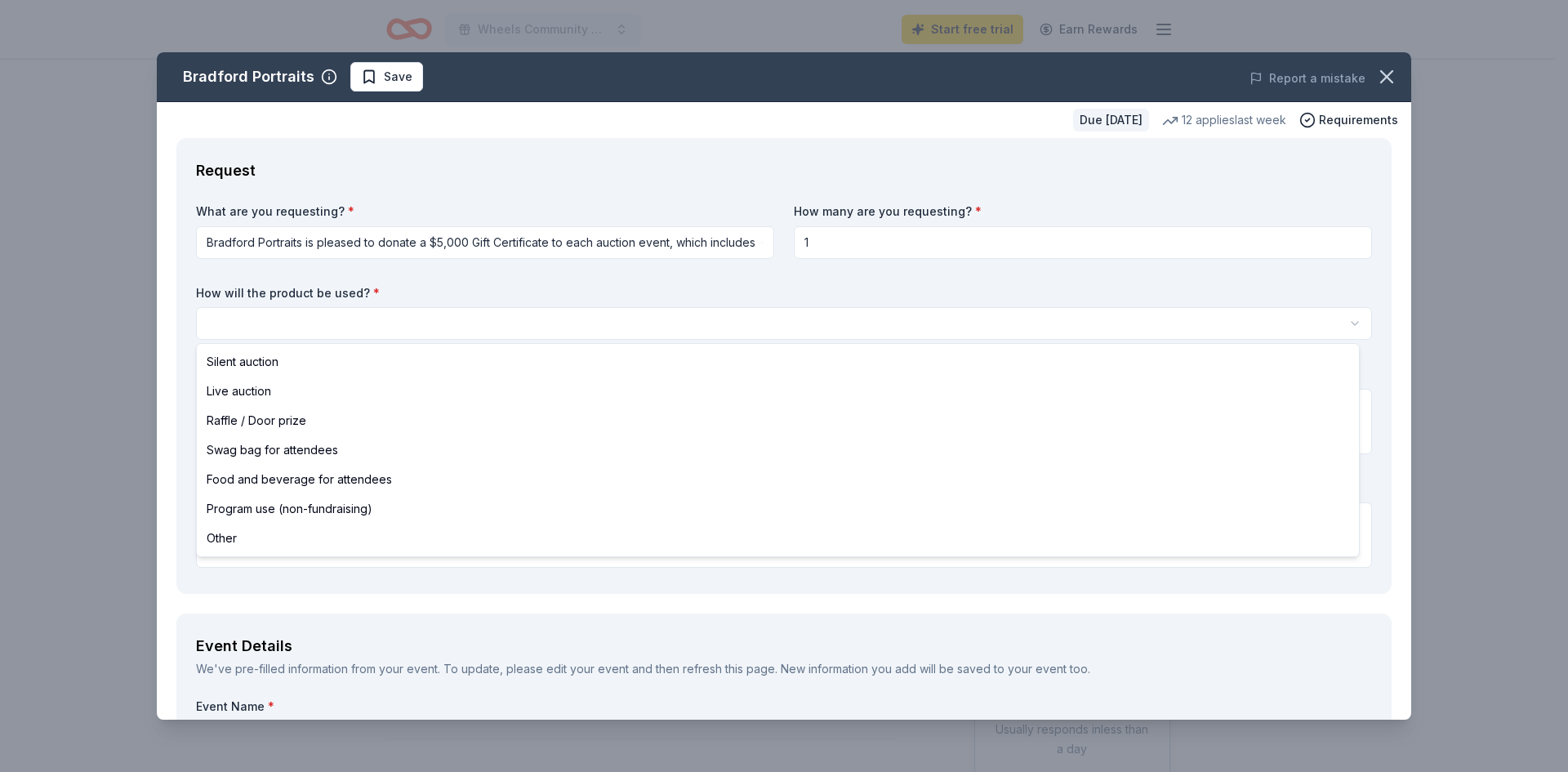
select select "liveAuction"
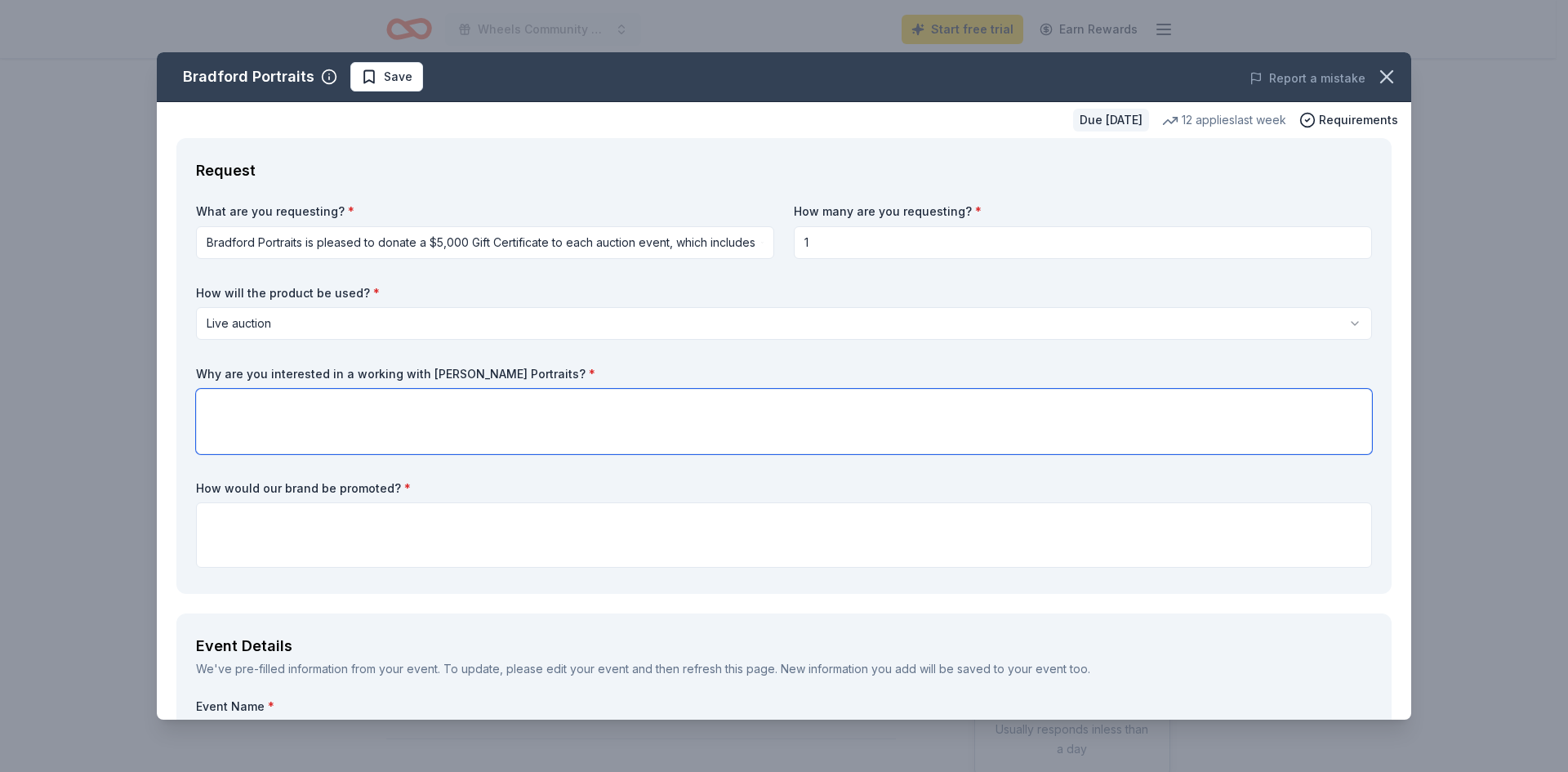
click at [336, 408] on textarea at bounding box center [784, 422] width 1176 height 66
type textarea "yes!"
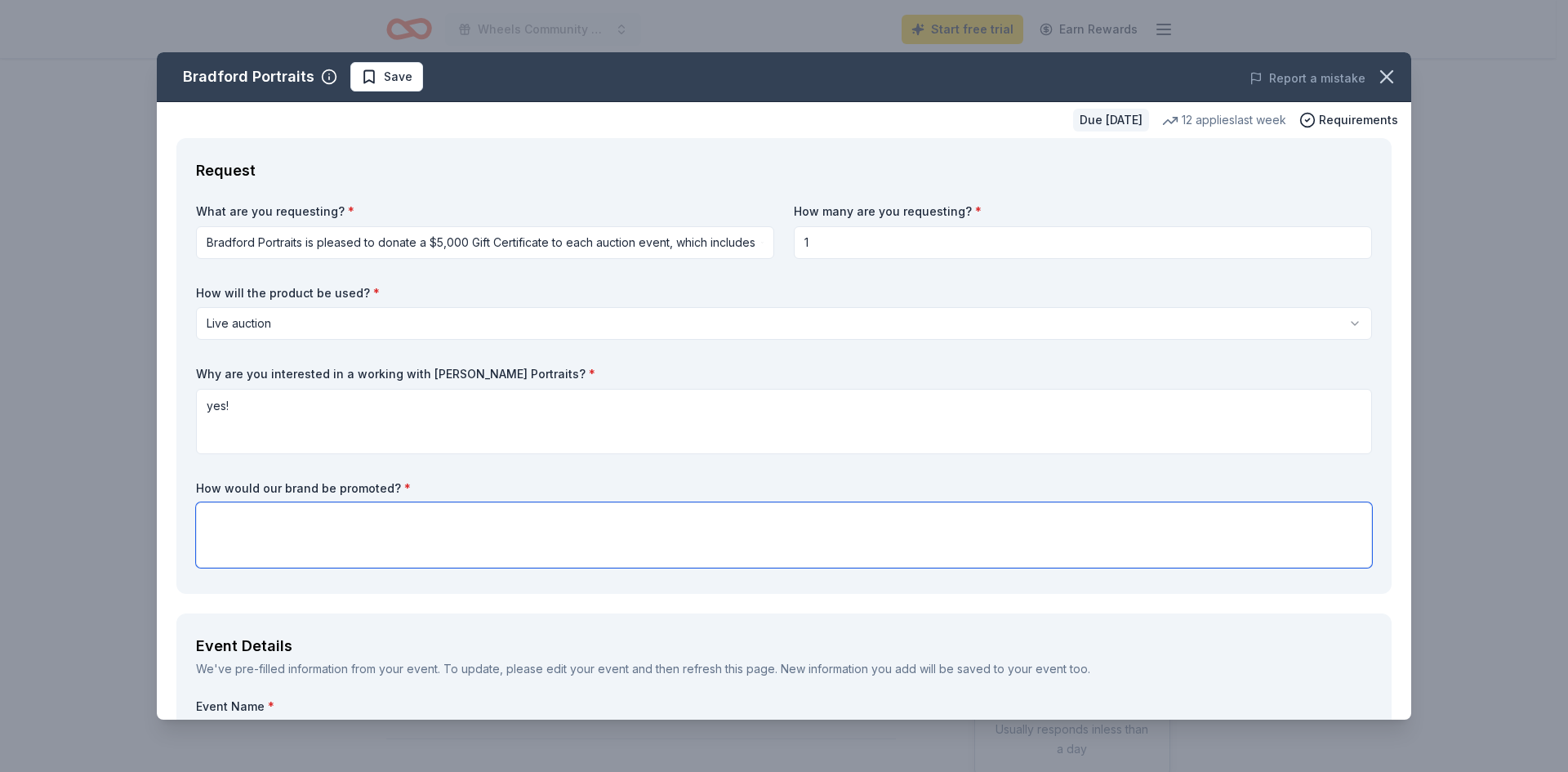
click at [316, 533] on textarea at bounding box center [784, 536] width 1176 height 66
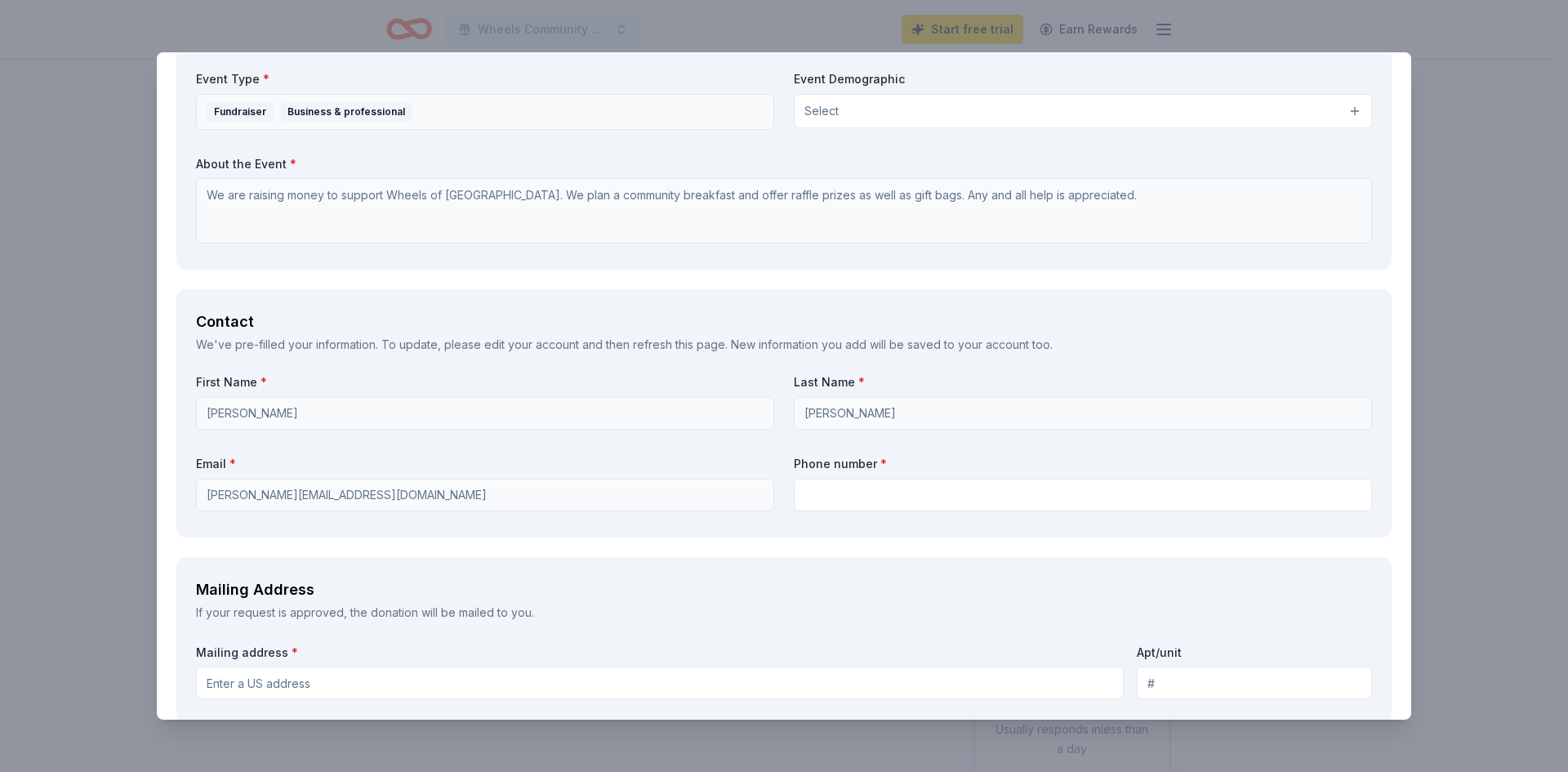
scroll to position [899, 0]
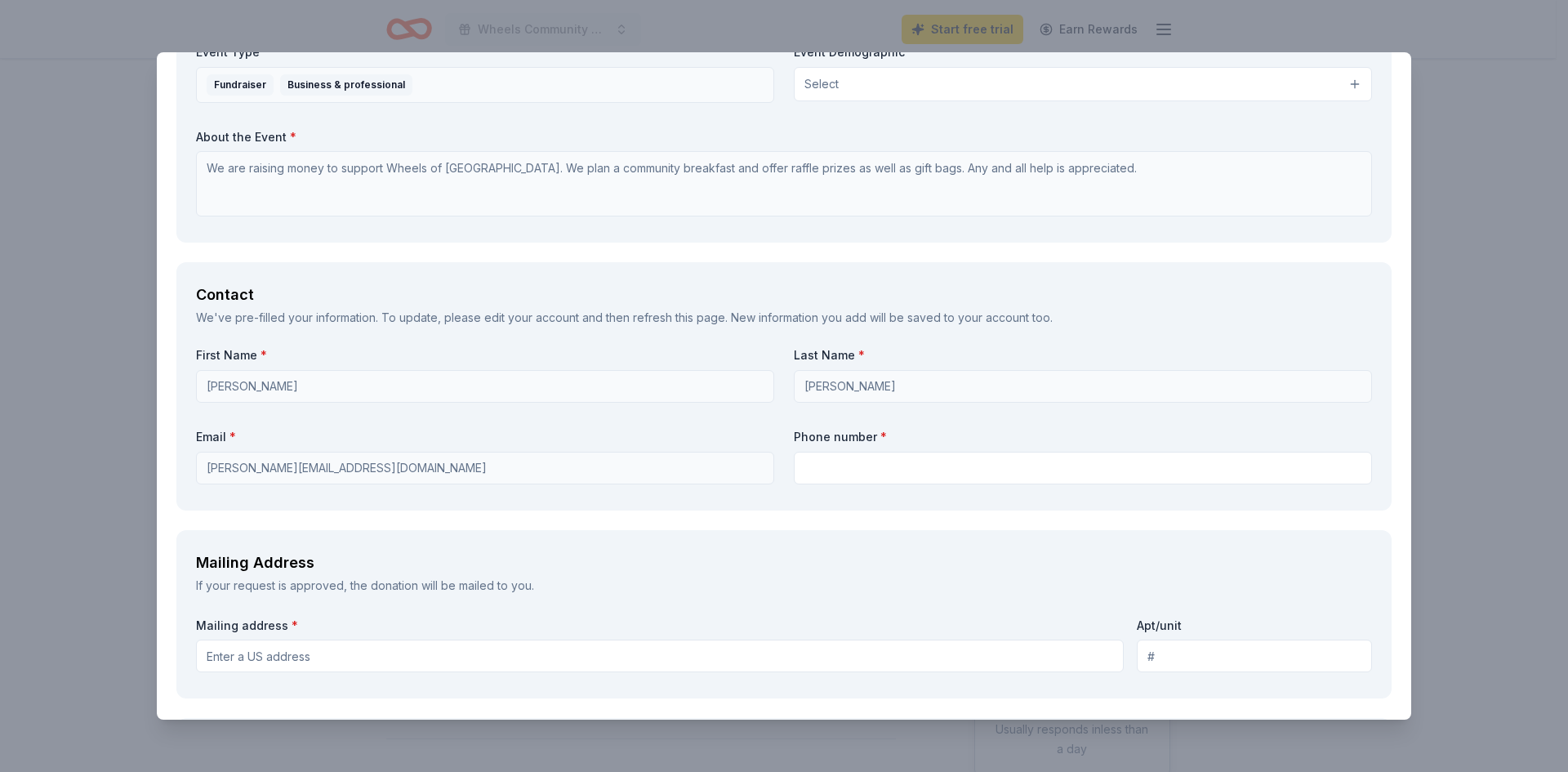
type textarea "Social Media & Print"
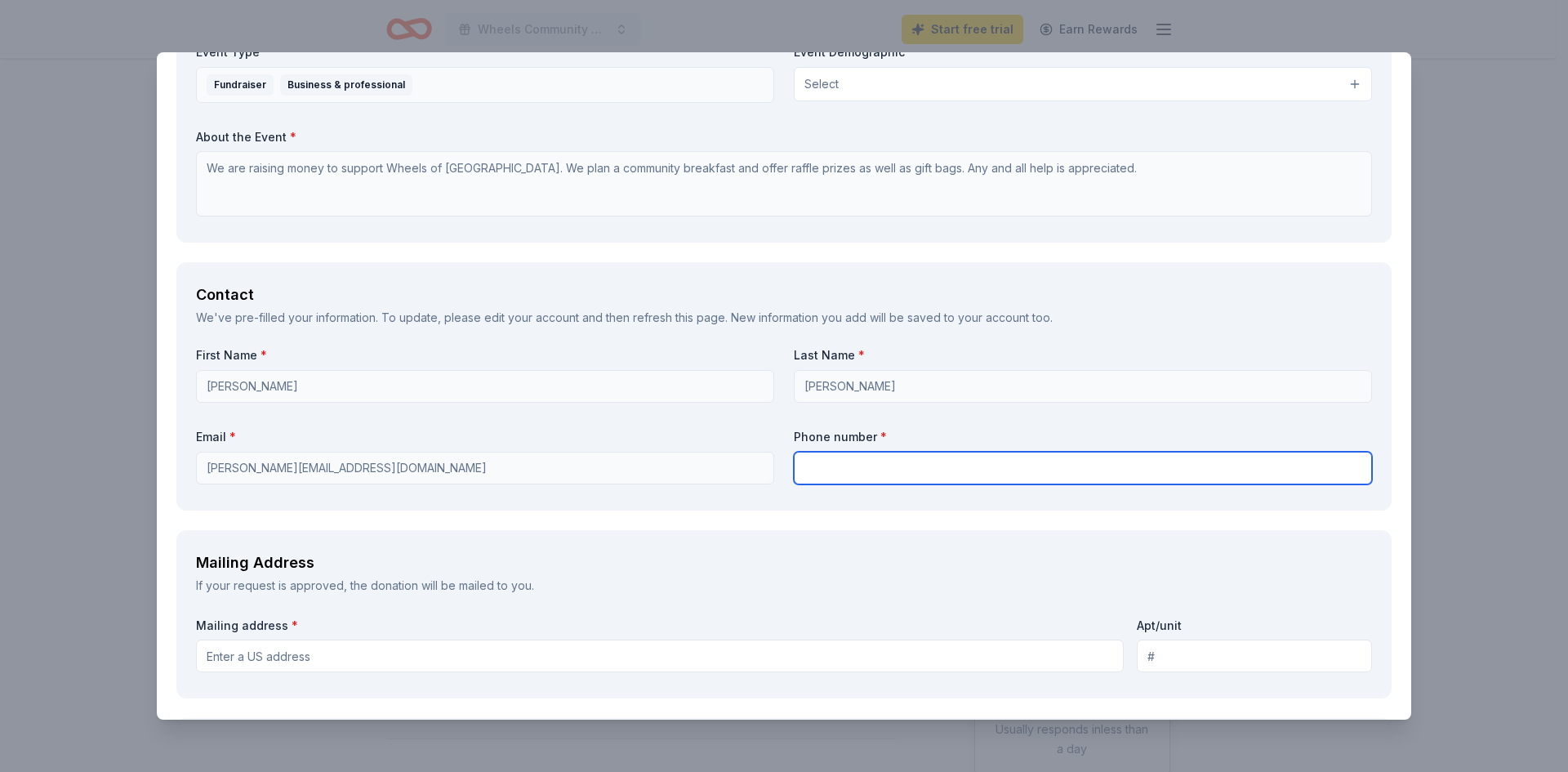
click at [895, 472] on input "text" at bounding box center [1083, 468] width 579 height 33
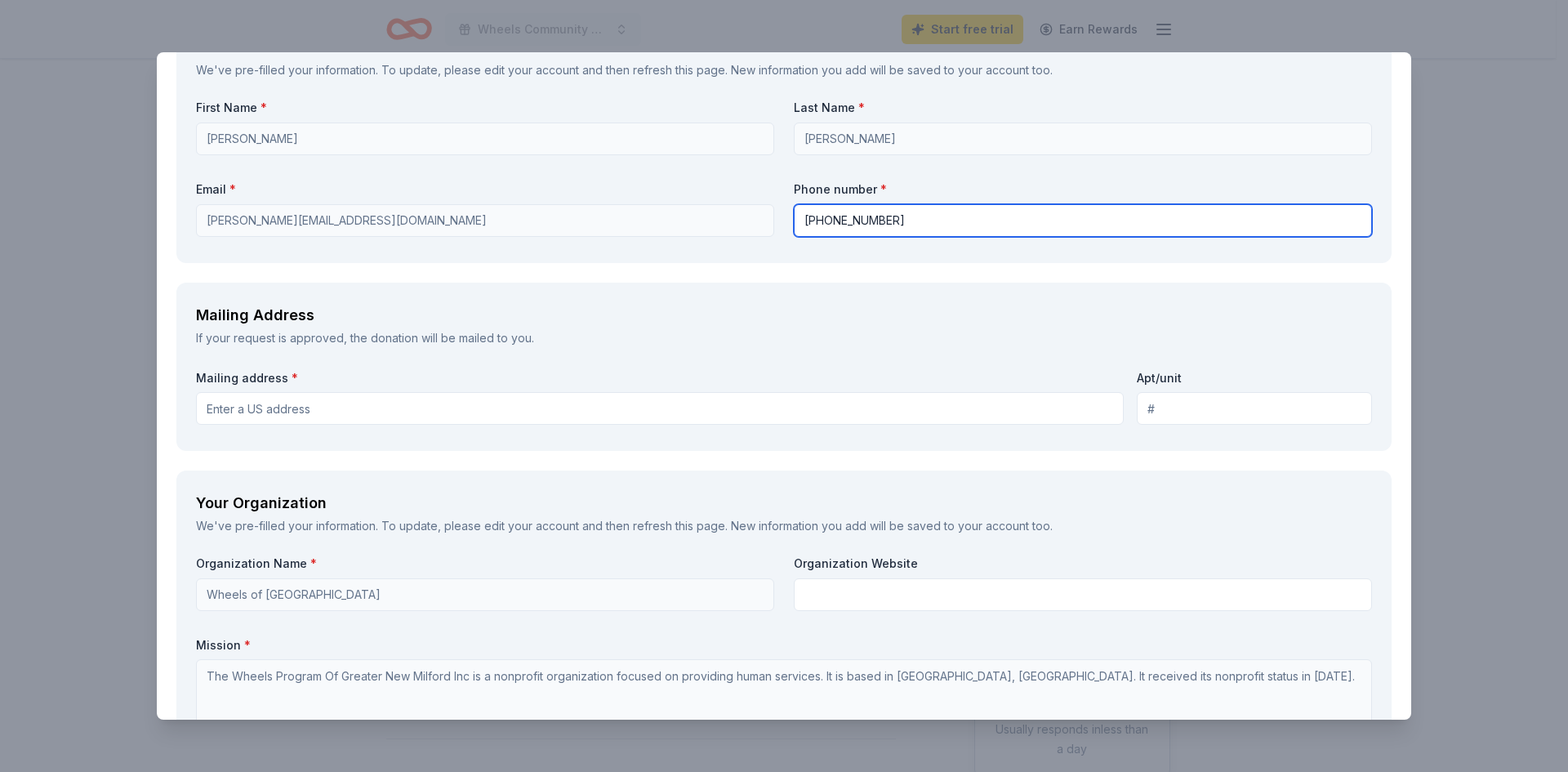
scroll to position [1225, 0]
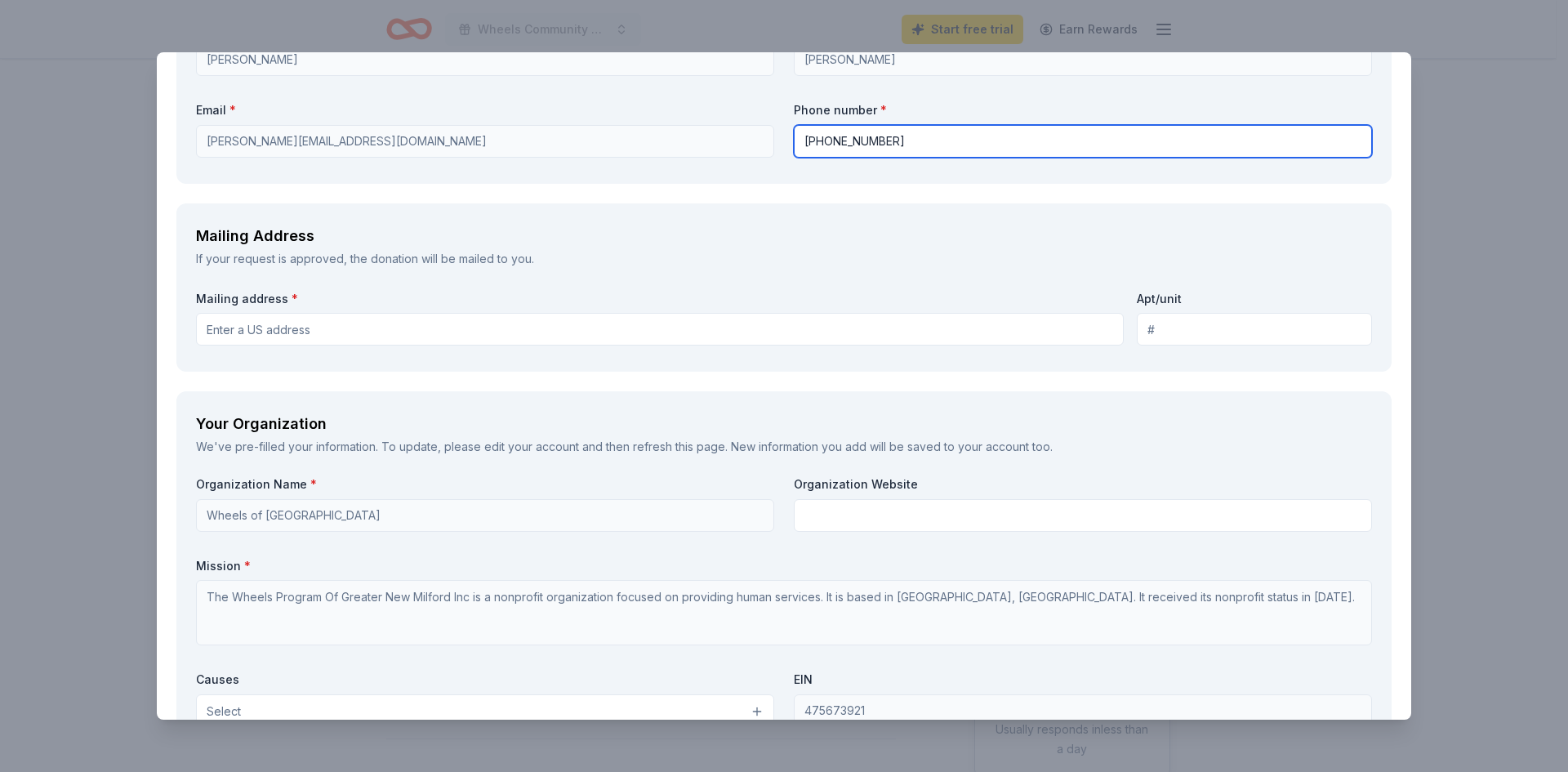
type input "860-354-6012"
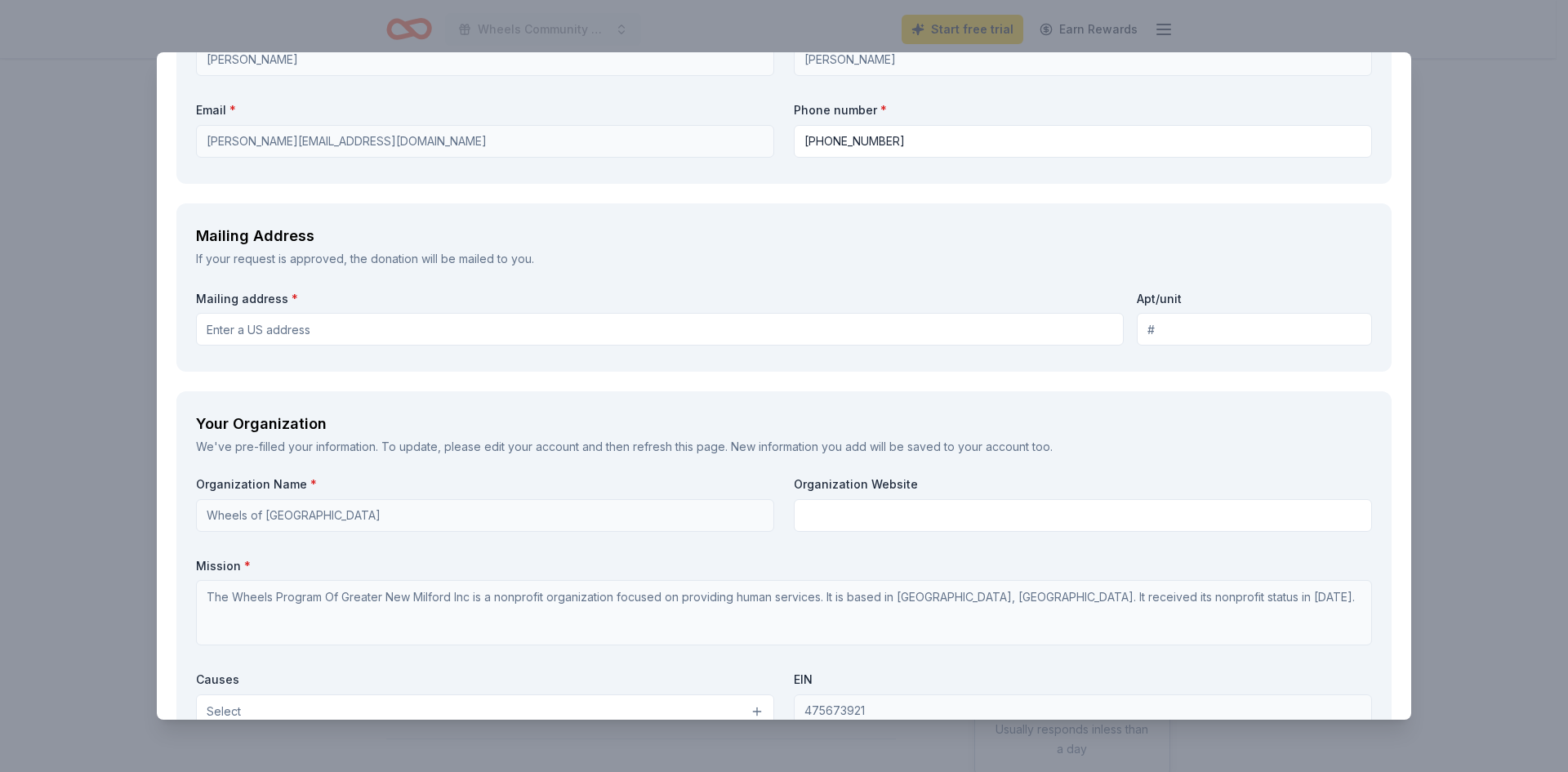
click at [345, 326] on input "Mailing address *" at bounding box center [660, 329] width 928 height 33
type input "41 Main Street, New Milford, CT, 06776"
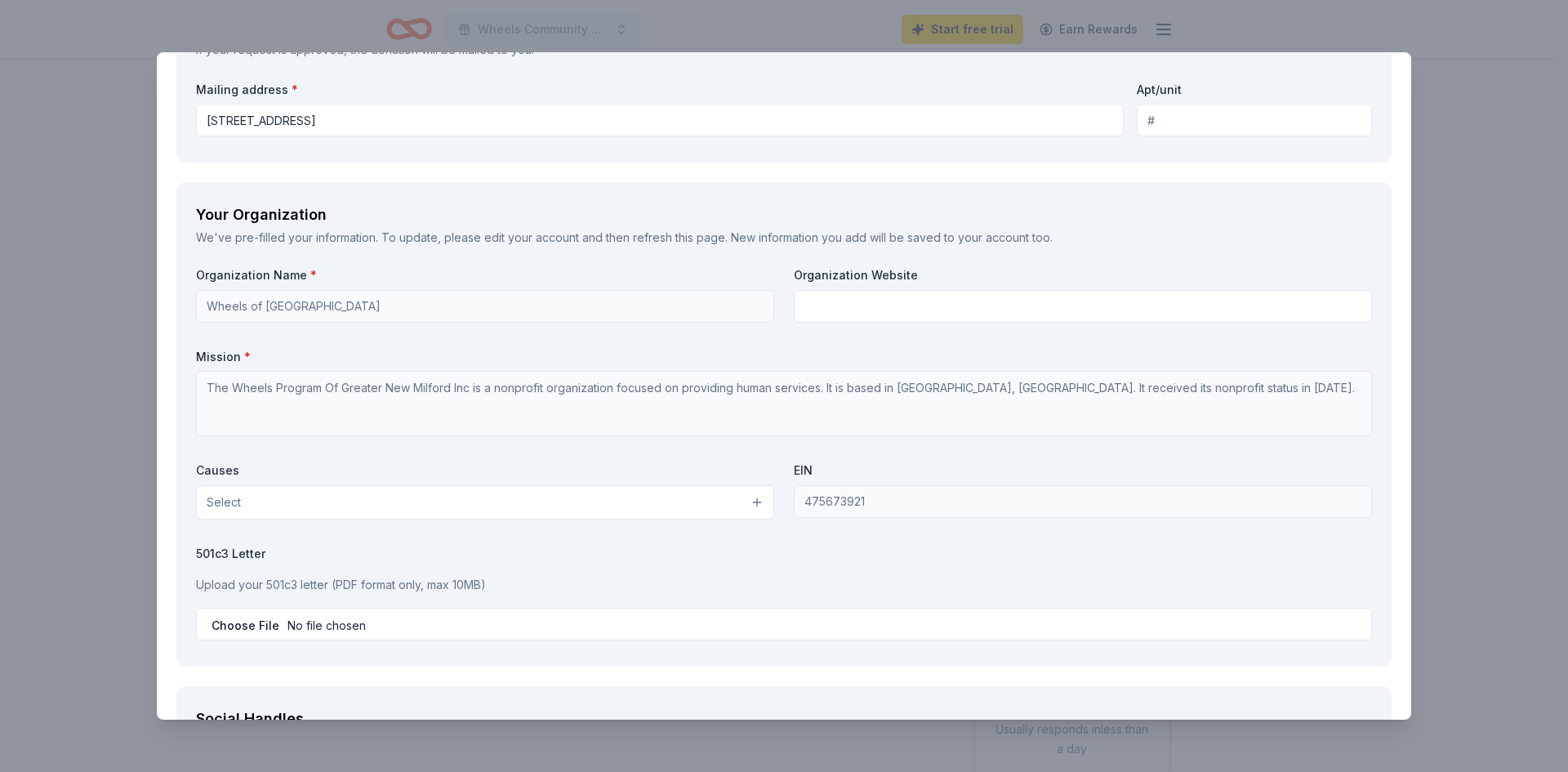
scroll to position [1470, 0]
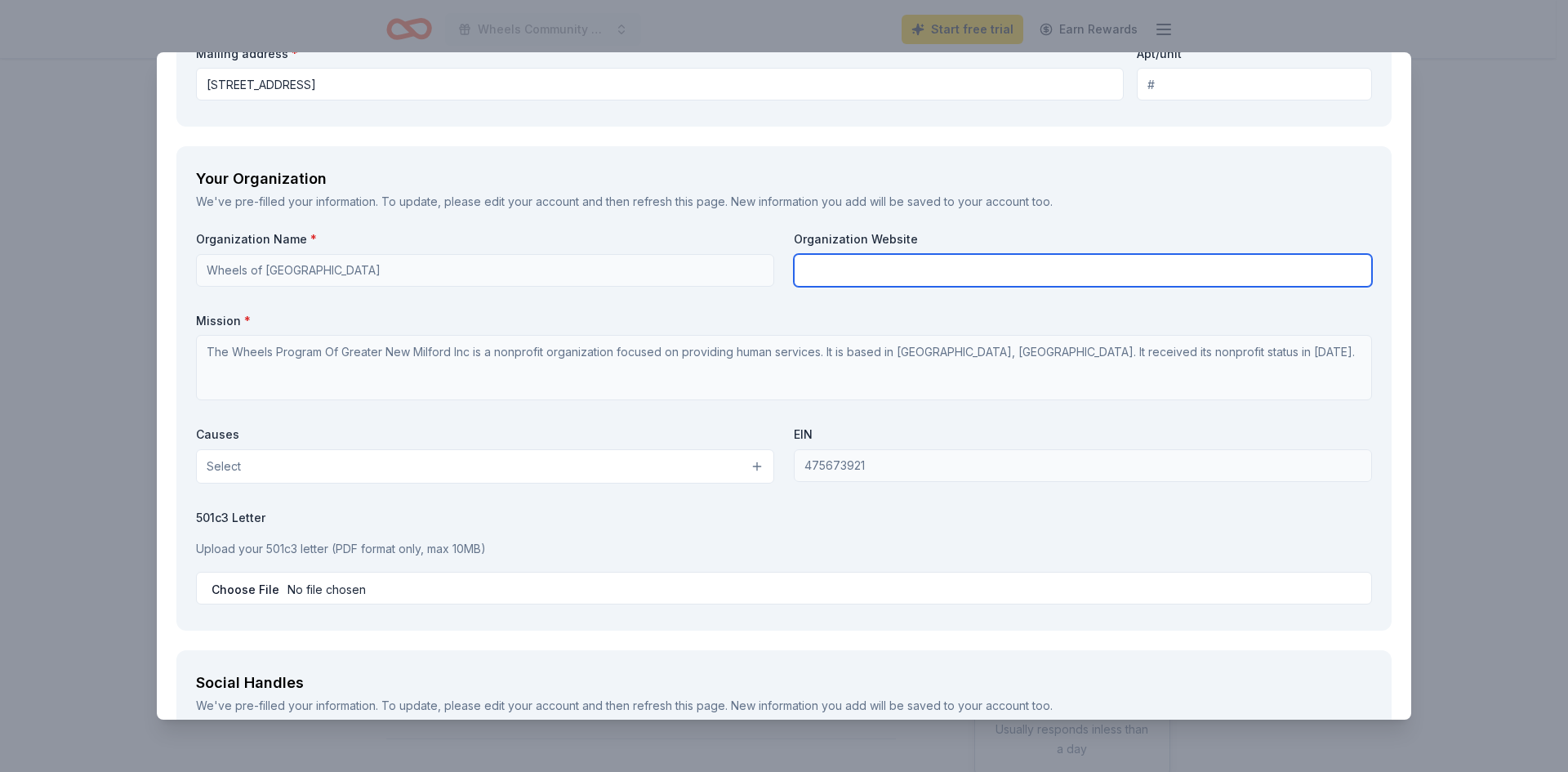
click at [865, 275] on input "text" at bounding box center [1083, 270] width 579 height 33
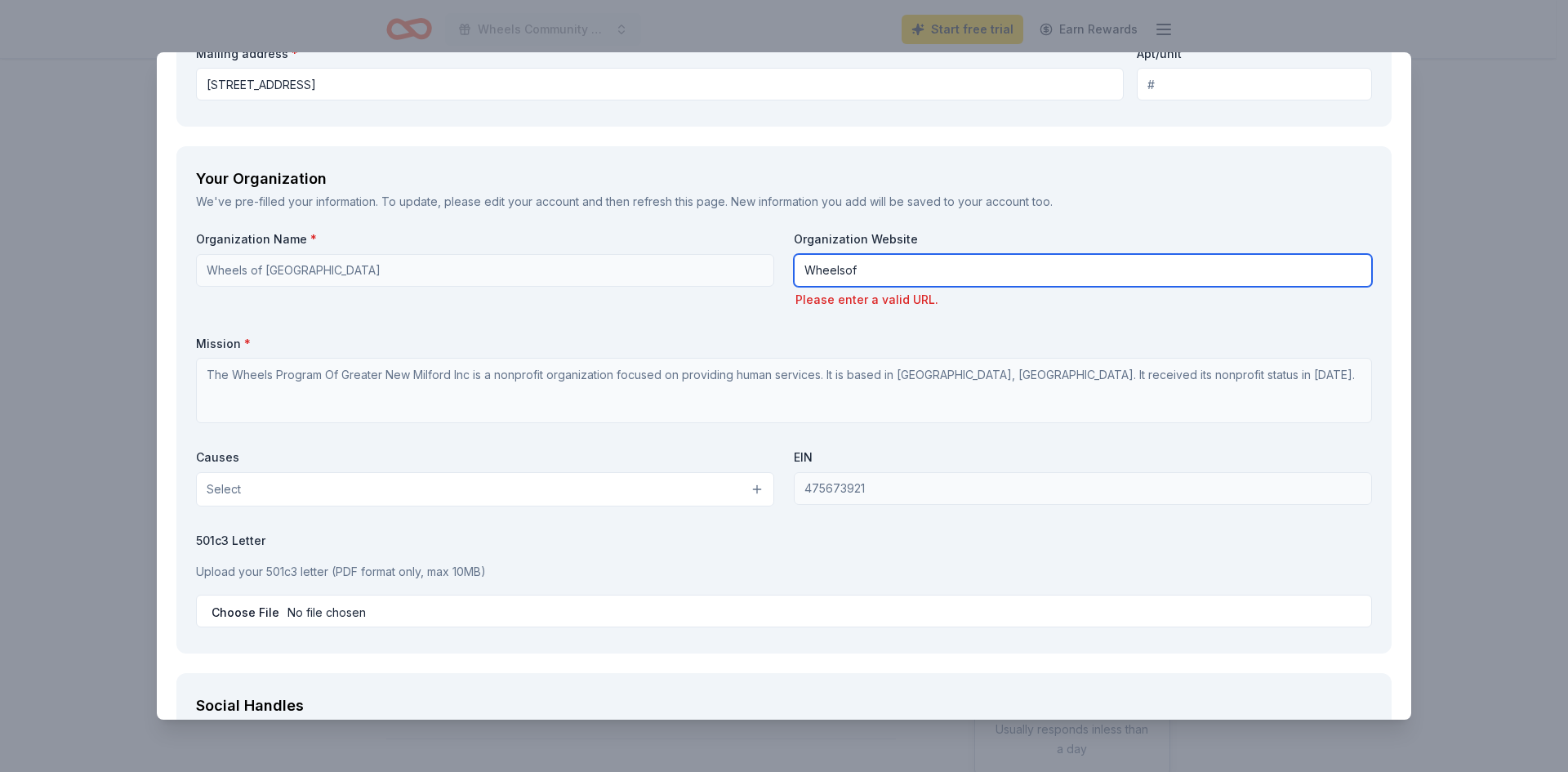
drag, startPoint x: 881, startPoint y: 268, endPoint x: 610, endPoint y: 247, distance: 271.8
click at [610, 247] on div "Organization Name * Wheels of New Milford Organization Website Wheelsof Please …" at bounding box center [784, 432] width 1176 height 402
paste input "https://www.wheelsofnewmilford.org/"
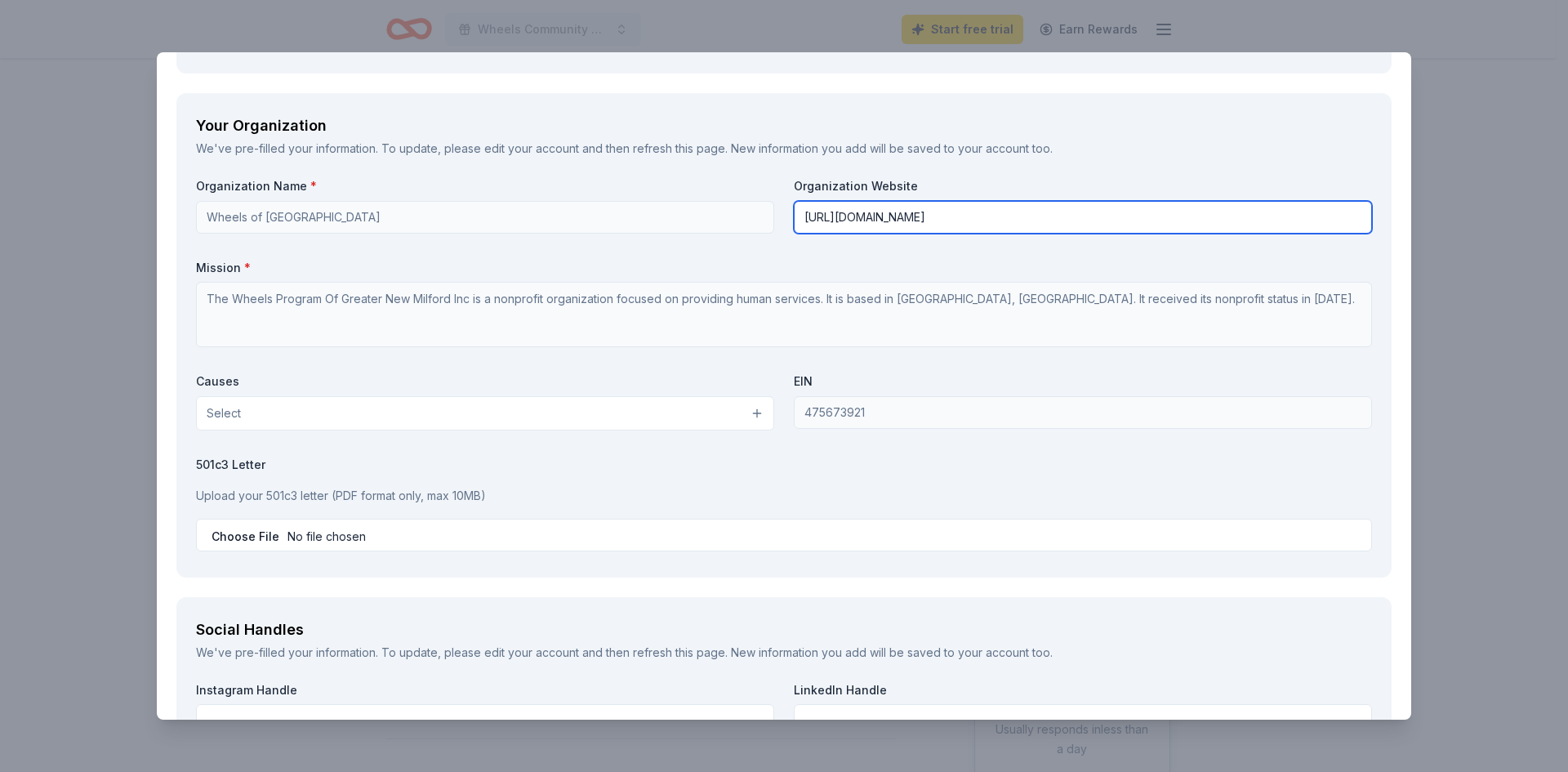
scroll to position [1552, 0]
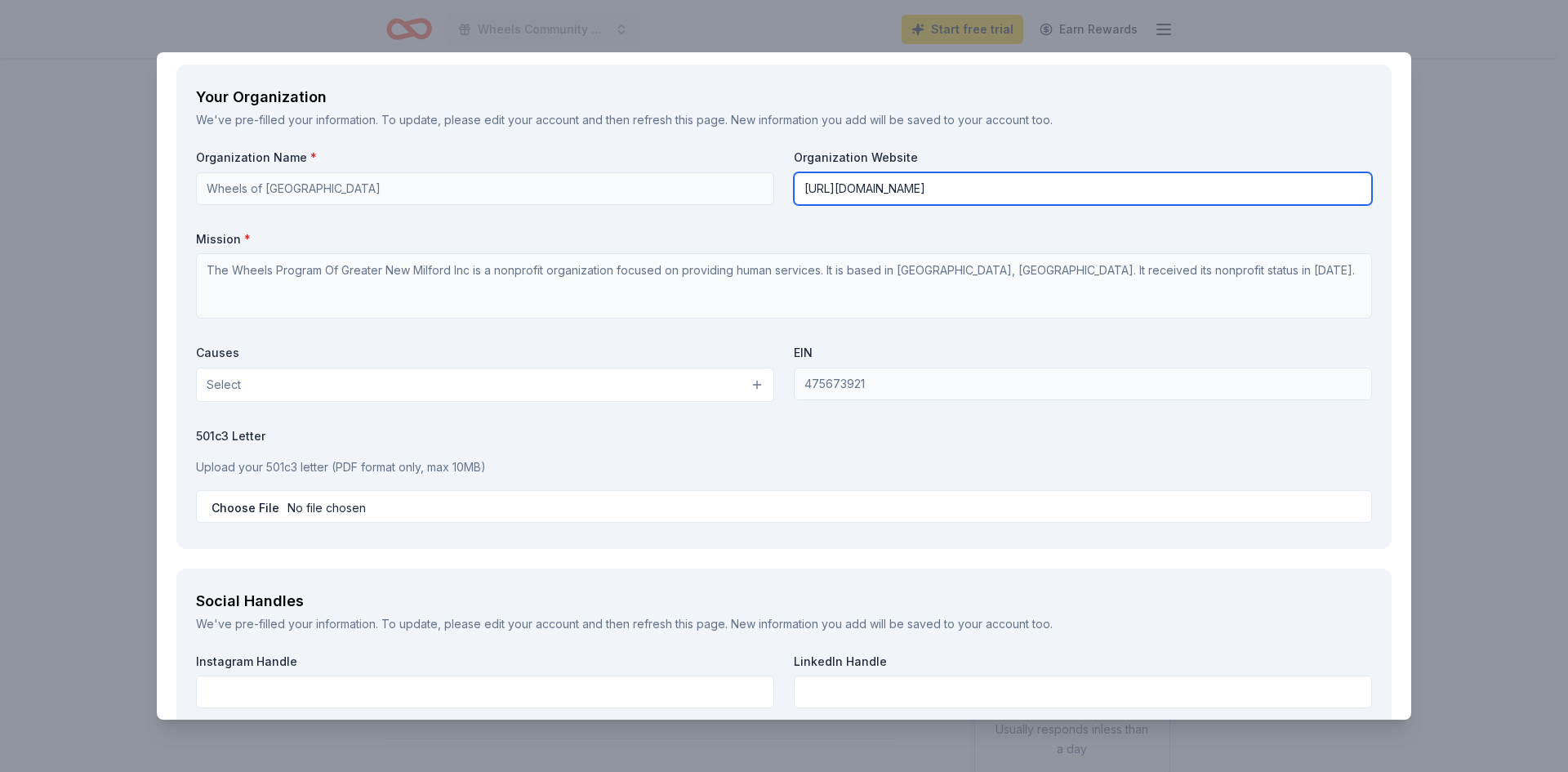
type input "https://www.wheelsofnewmilford.org/"
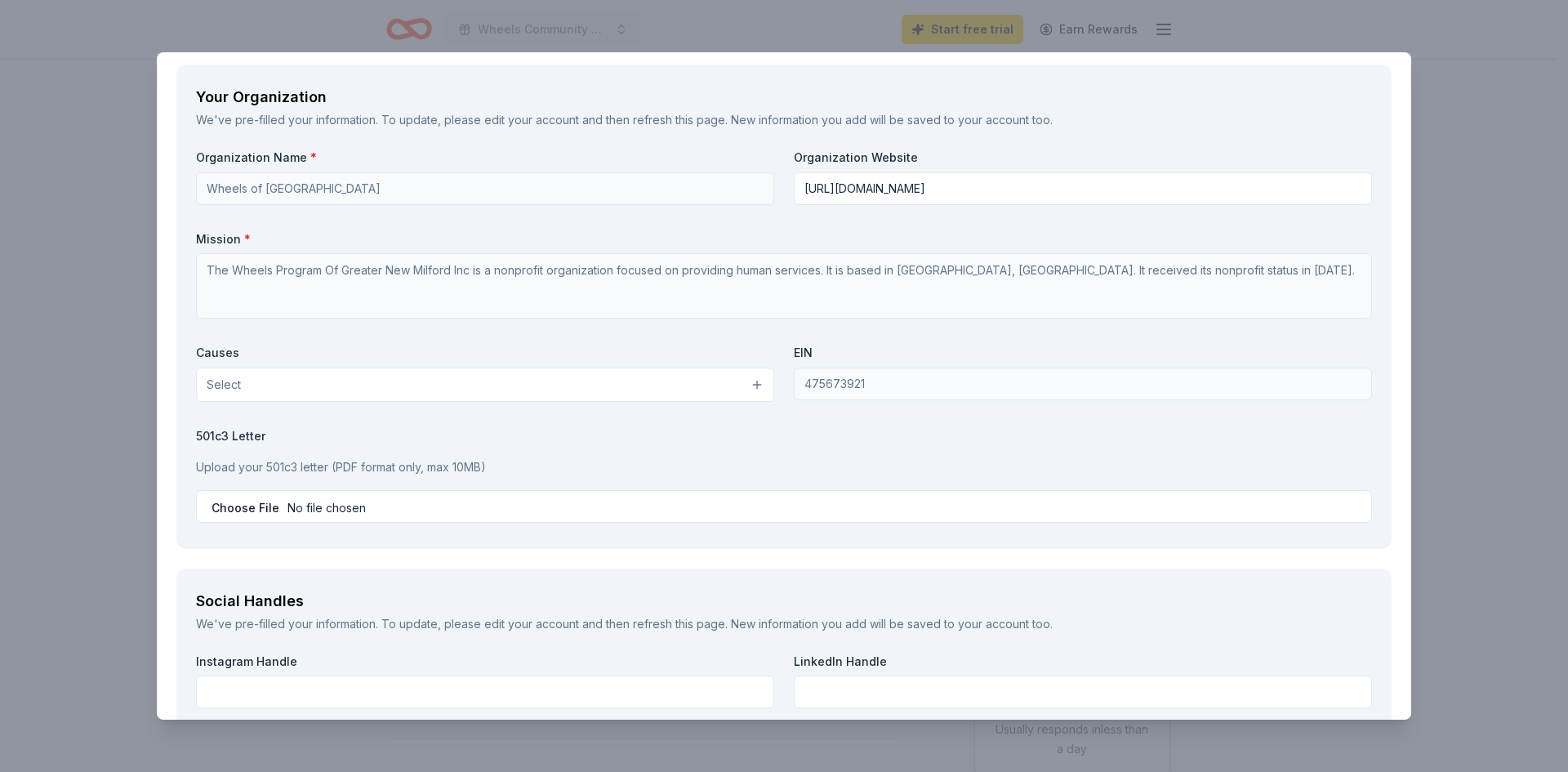
click at [514, 372] on button "Select" at bounding box center [486, 384] width 579 height 34
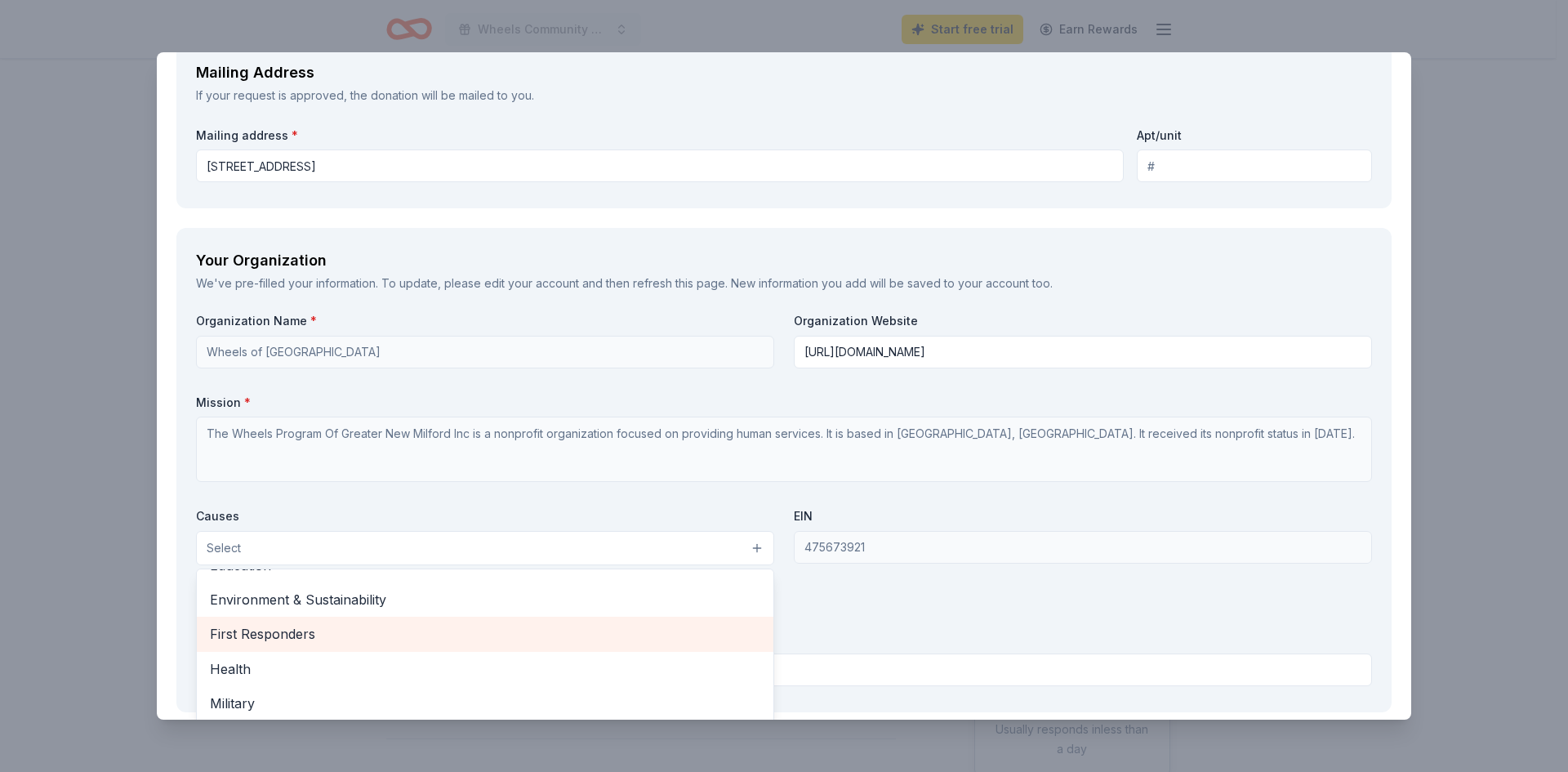
scroll to position [227, 0]
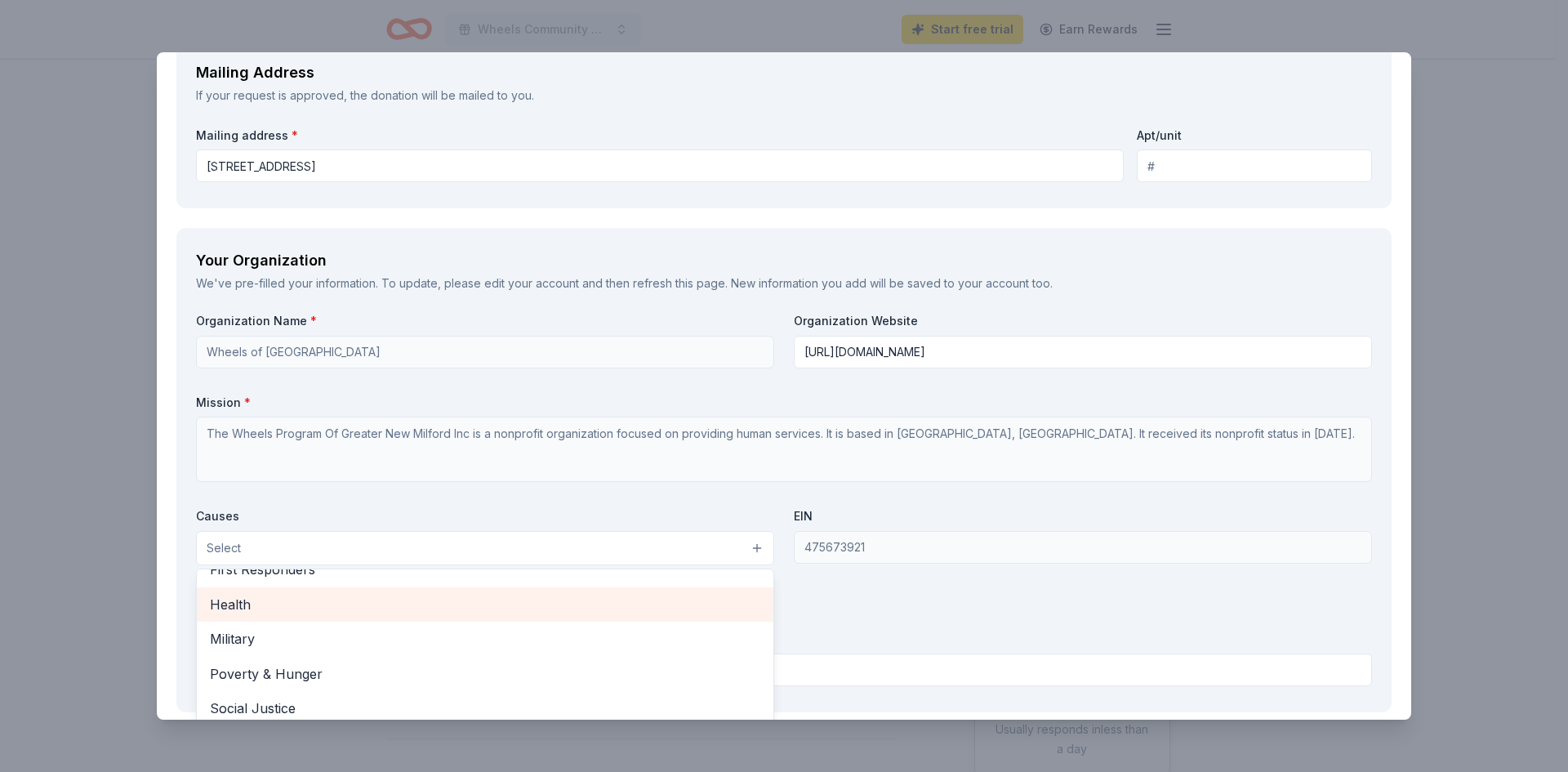
click at [343, 599] on span "Health" at bounding box center [485, 603] width 551 height 21
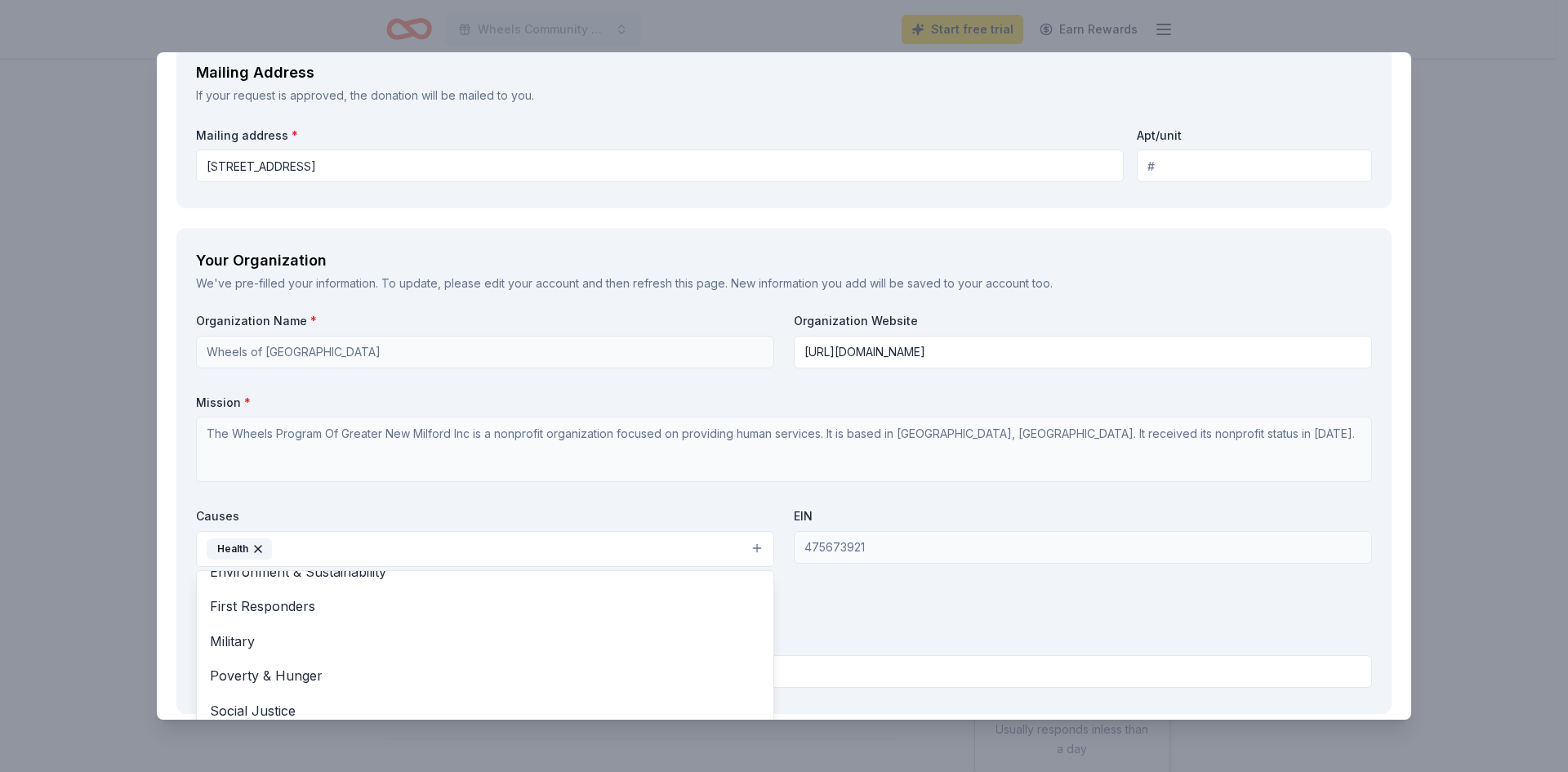
click at [926, 610] on div "Organization Name * Wheels of New Milford Organization Website https://www.whee…" at bounding box center [784, 504] width 1176 height 381
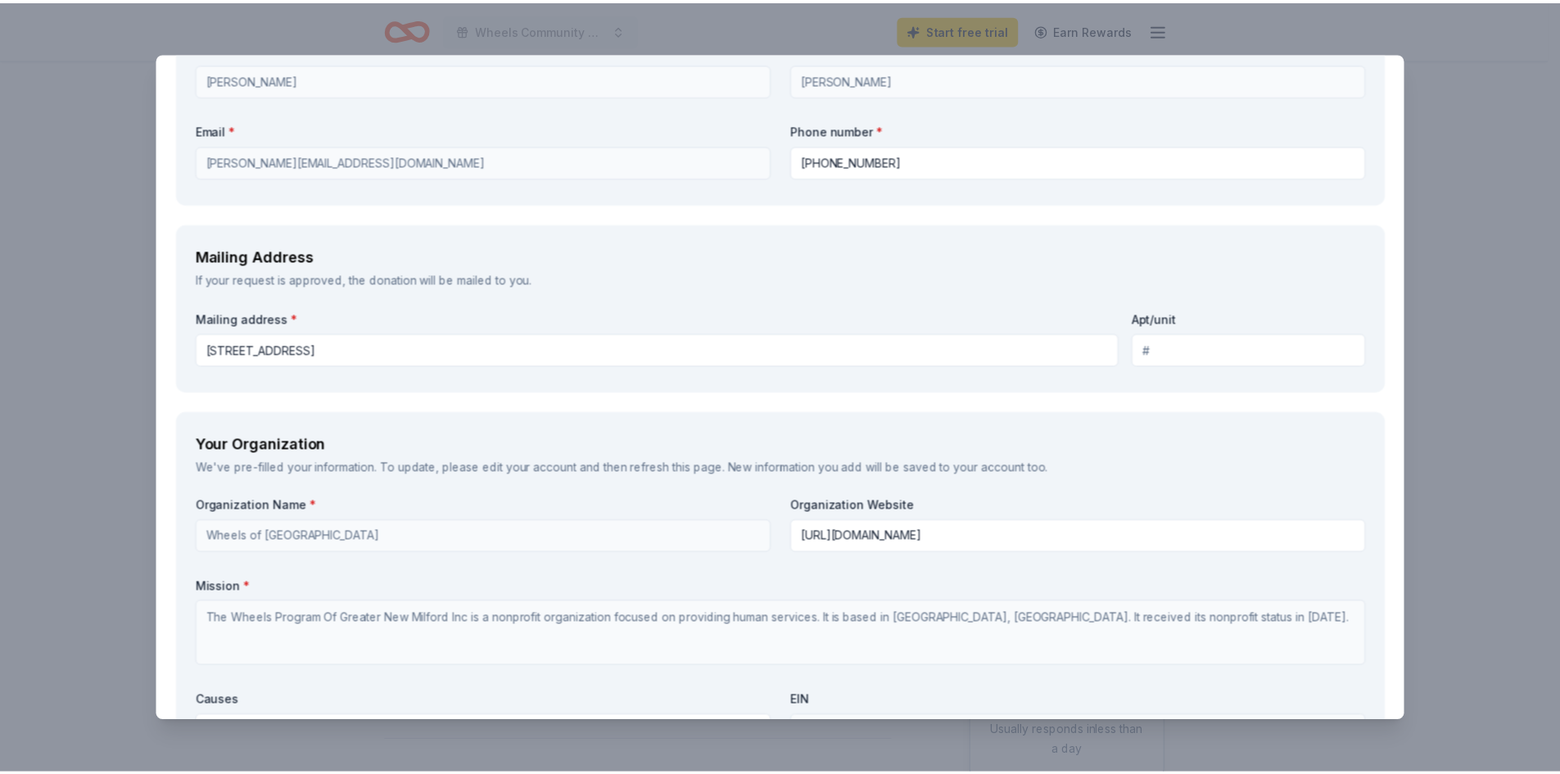
scroll to position [1201, 0]
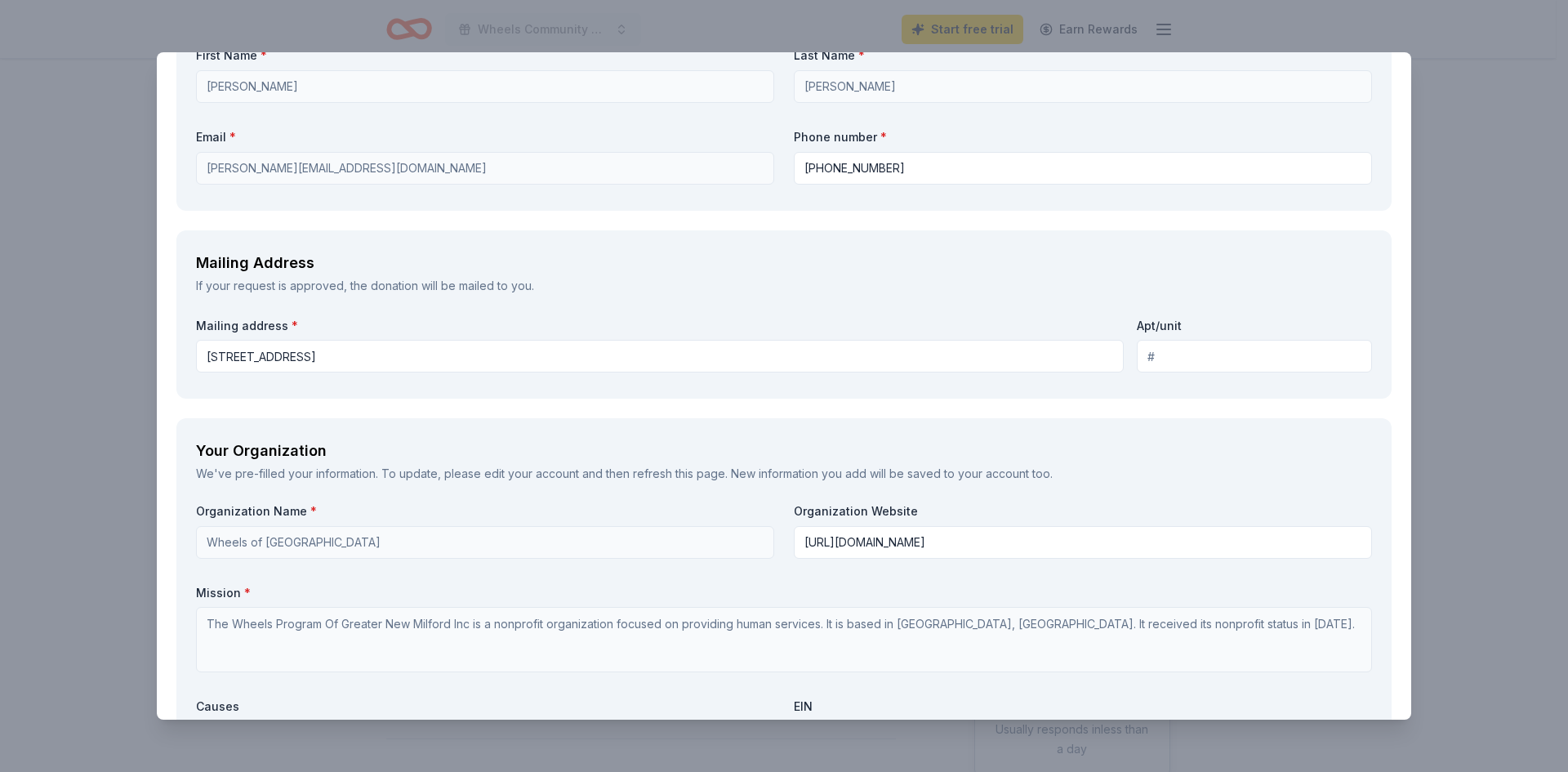
click at [1429, 182] on div "Bradford Portraits Save Report a mistake Due in 135 days 12 applies last week R…" at bounding box center [784, 386] width 1568 height 772
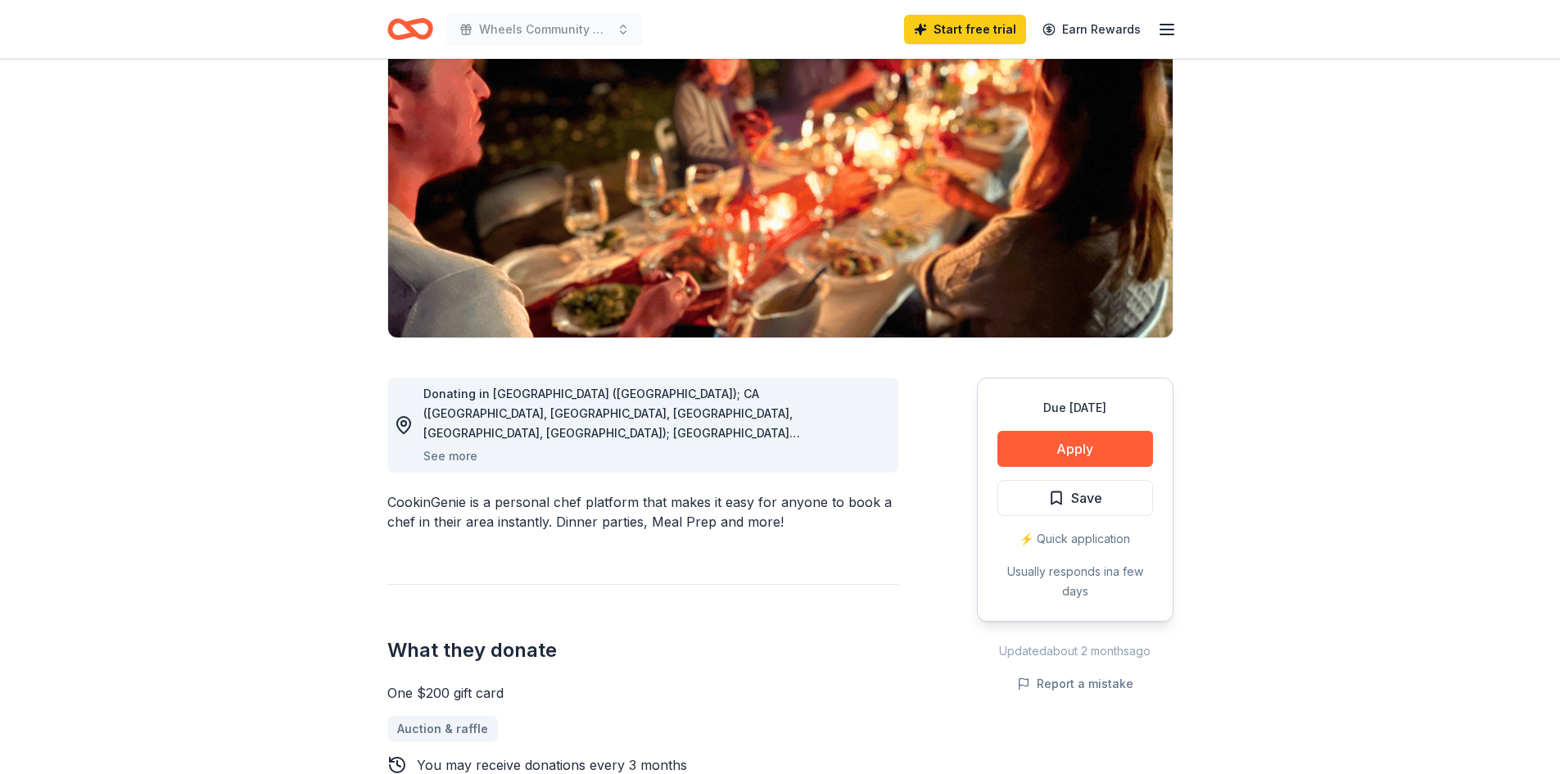
scroll to position [164, 0]
